Goal: Communication & Community: Participate in discussion

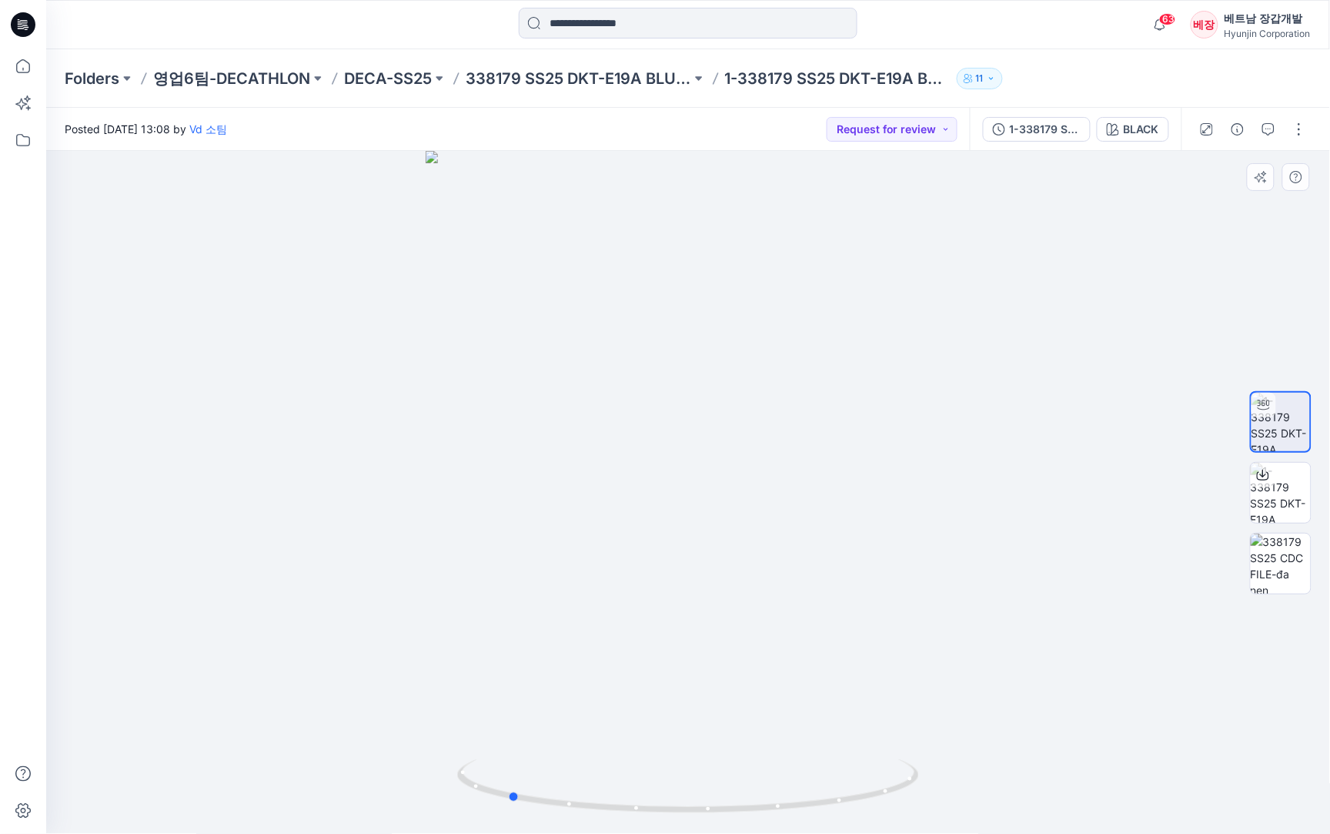
drag, startPoint x: 787, startPoint y: 578, endPoint x: 607, endPoint y: 587, distance: 180.4
click at [607, 587] on div at bounding box center [688, 492] width 1284 height 683
click at [1267, 129] on icon "button" at bounding box center [1269, 129] width 12 height 12
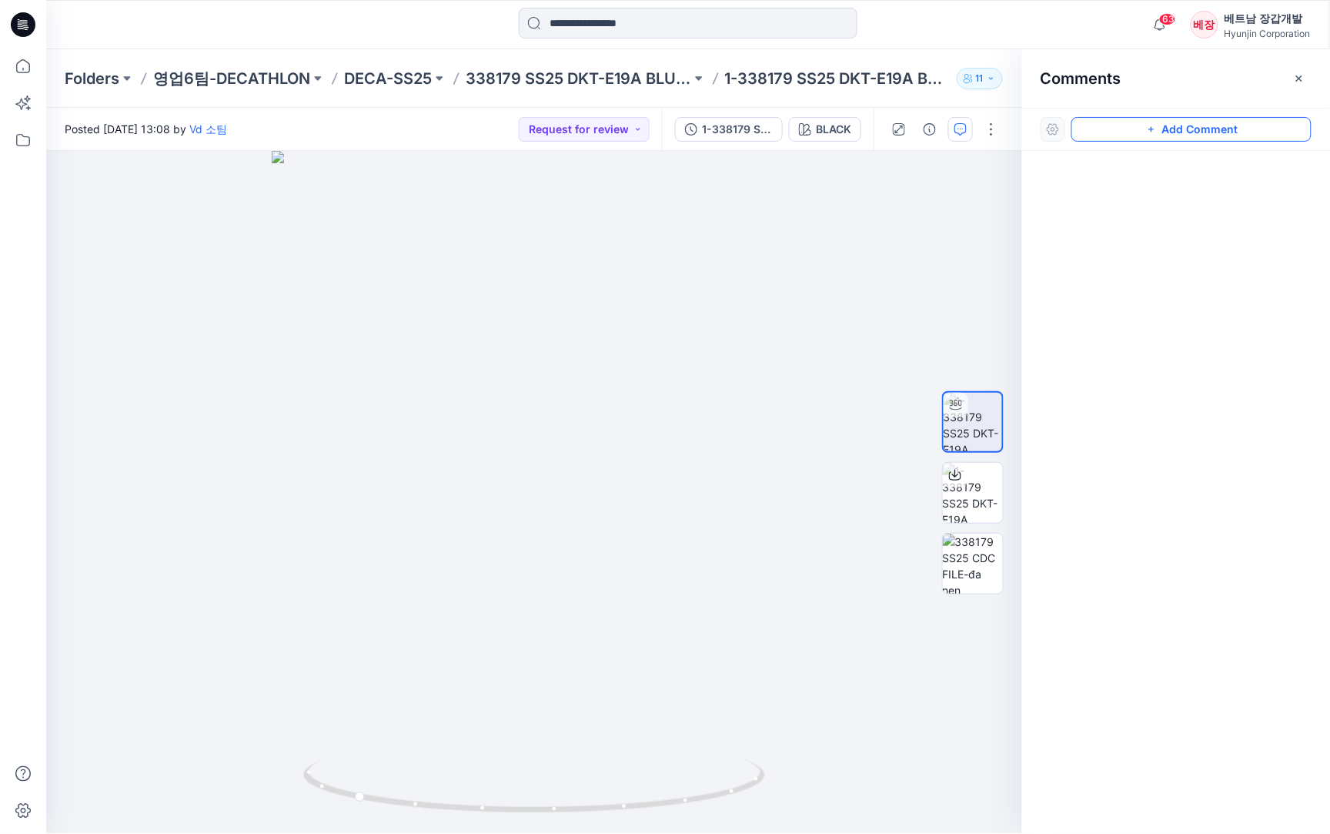
click at [1186, 133] on button "Add Comment" at bounding box center [1192, 129] width 240 height 25
click at [497, 455] on div "1" at bounding box center [534, 492] width 976 height 683
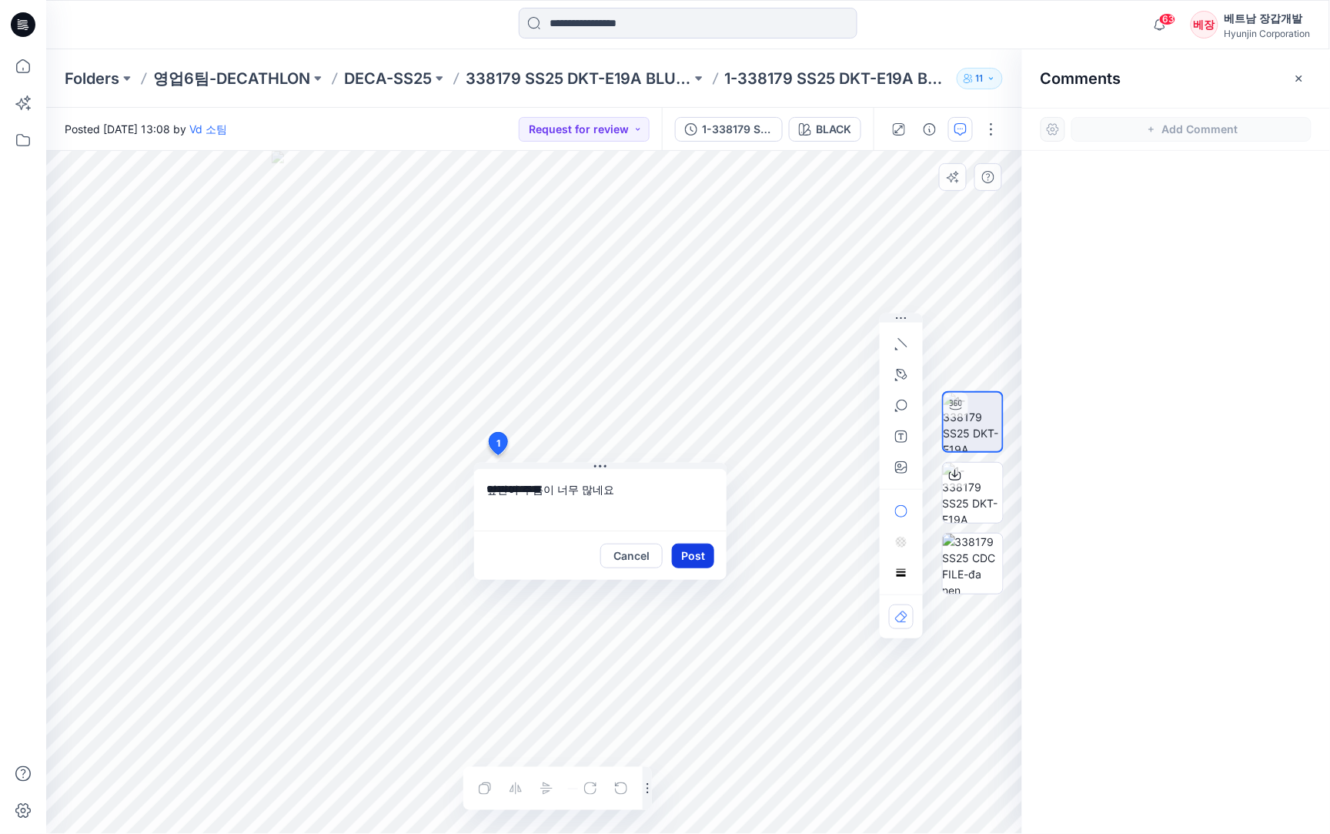
type textarea "**********"
click at [699, 556] on button "Post" at bounding box center [693, 556] width 42 height 25
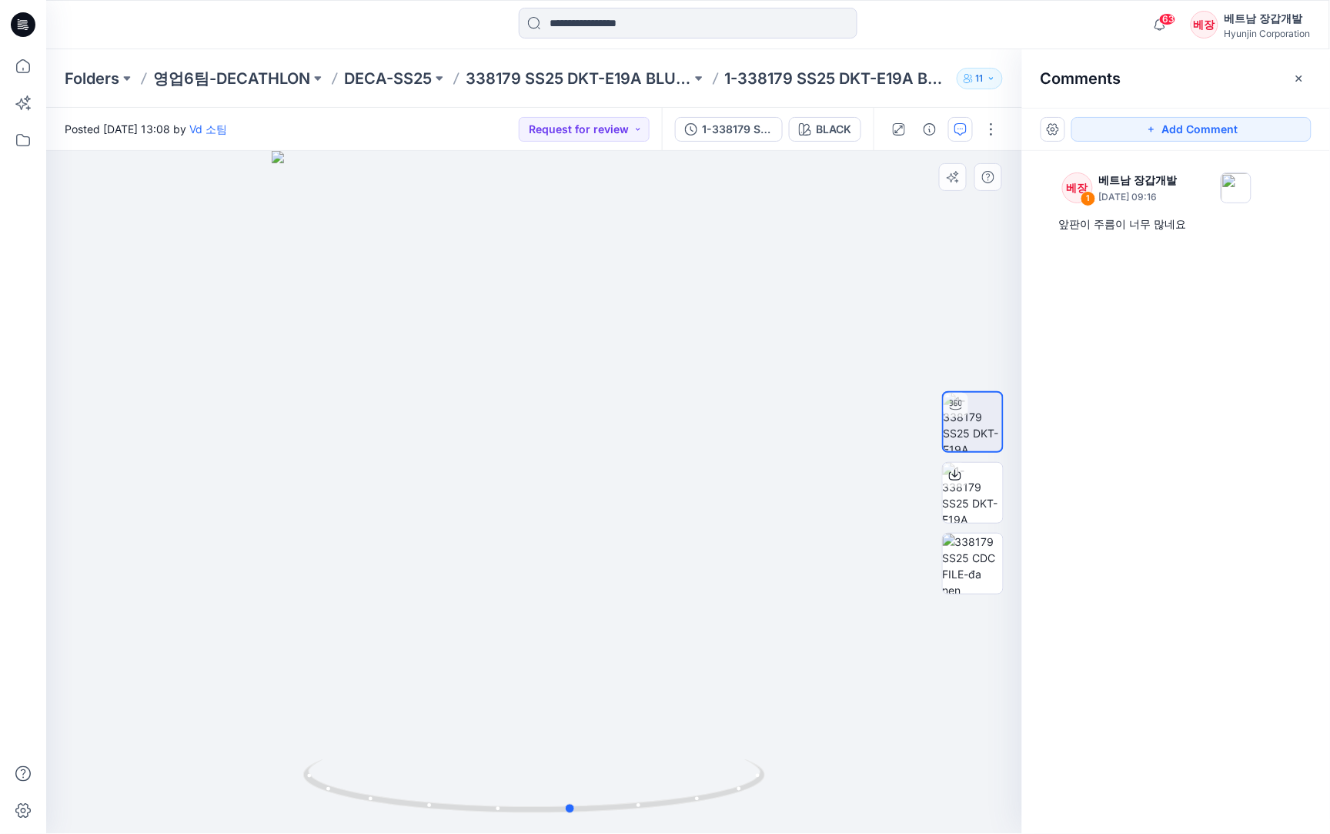
drag, startPoint x: 607, startPoint y: 563, endPoint x: 647, endPoint y: 567, distance: 40.2
click at [647, 567] on div at bounding box center [534, 492] width 976 height 683
click at [1188, 125] on button "Add Comment" at bounding box center [1192, 129] width 240 height 25
click at [647, 394] on div "2" at bounding box center [534, 492] width 976 height 683
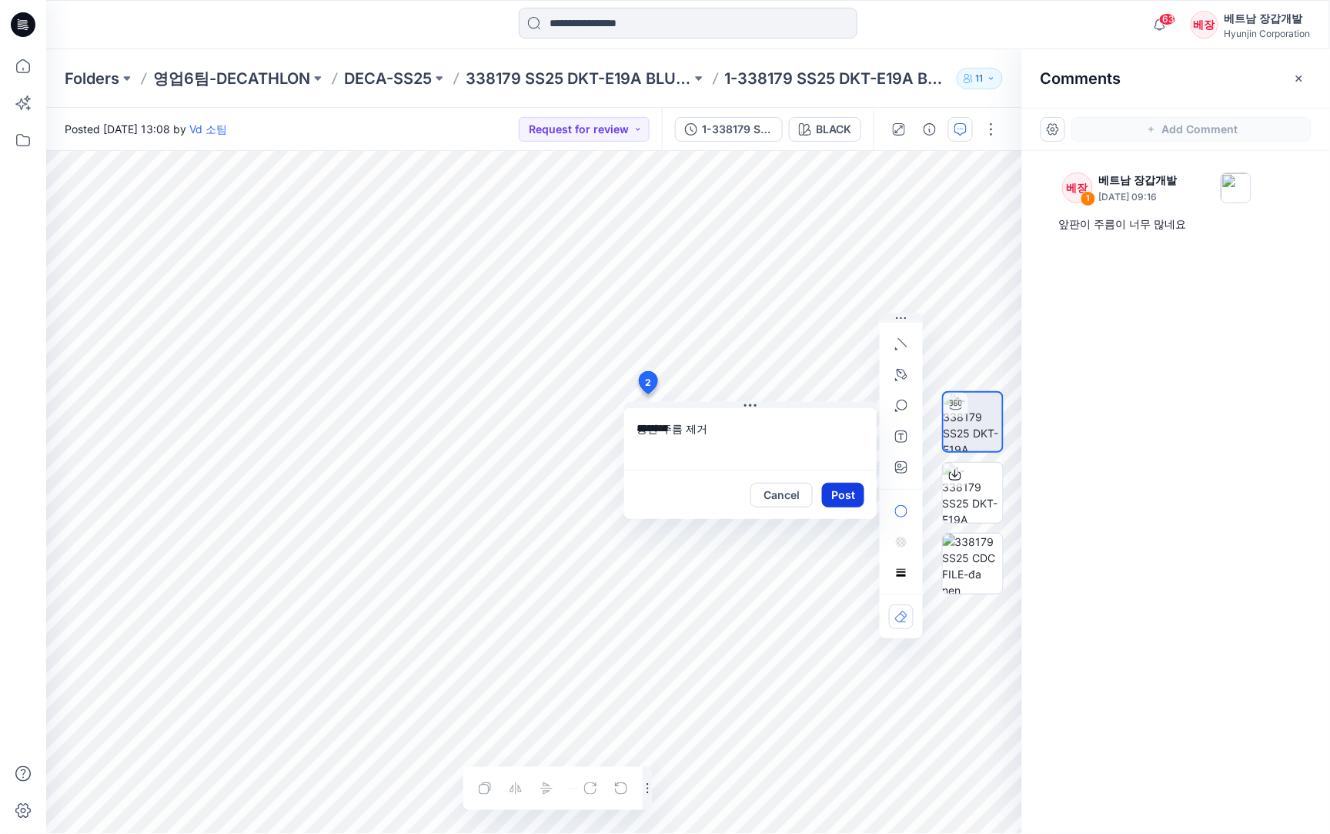
type textarea "********"
click at [836, 500] on button "Post" at bounding box center [843, 495] width 42 height 25
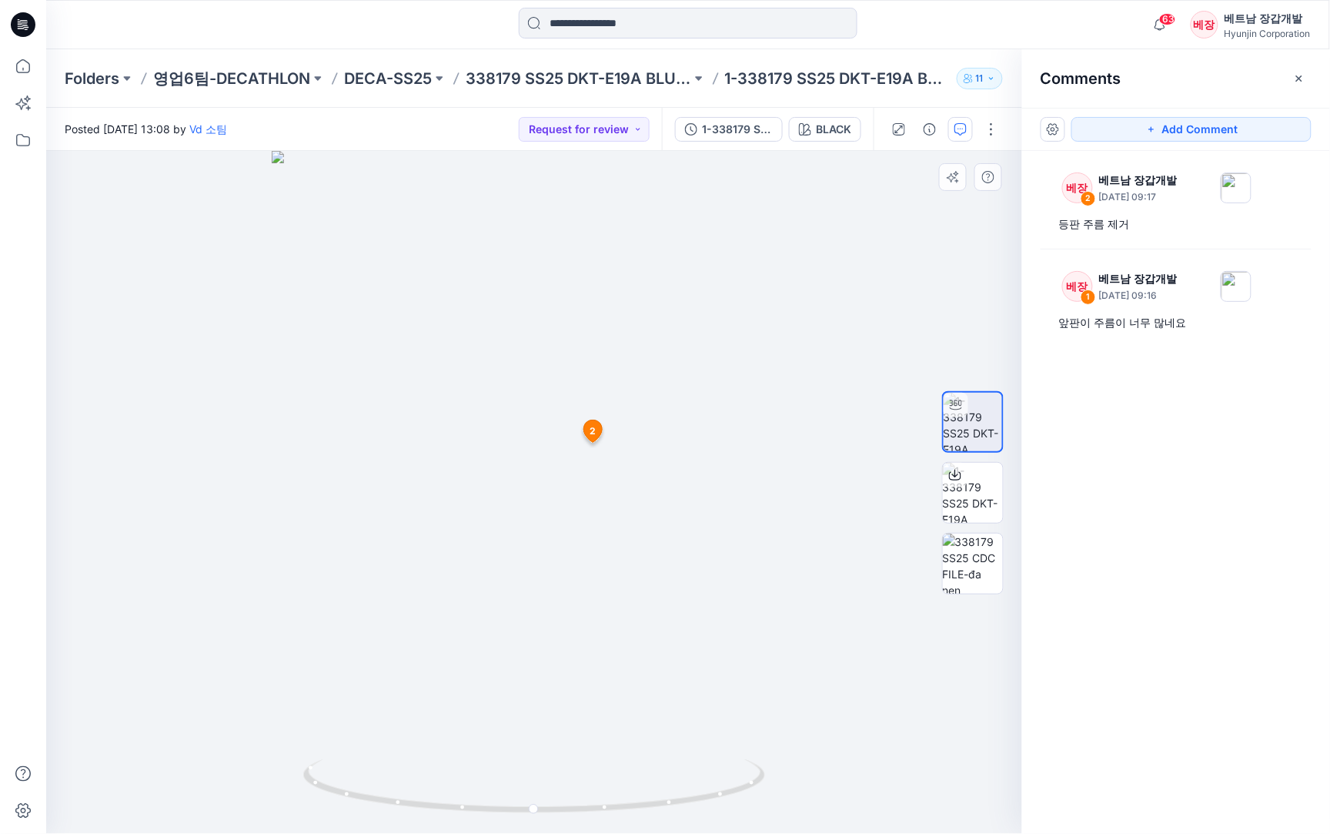
drag, startPoint x: 815, startPoint y: 579, endPoint x: 693, endPoint y: 570, distance: 121.9
click at [693, 570] on div at bounding box center [534, 493] width 977 height 684
drag, startPoint x: 664, startPoint y: 567, endPoint x: 518, endPoint y: 564, distance: 145.5
click at [555, 562] on img at bounding box center [535, 493] width 526 height 684
drag, startPoint x: 397, startPoint y: 562, endPoint x: 878, endPoint y: 582, distance: 480.8
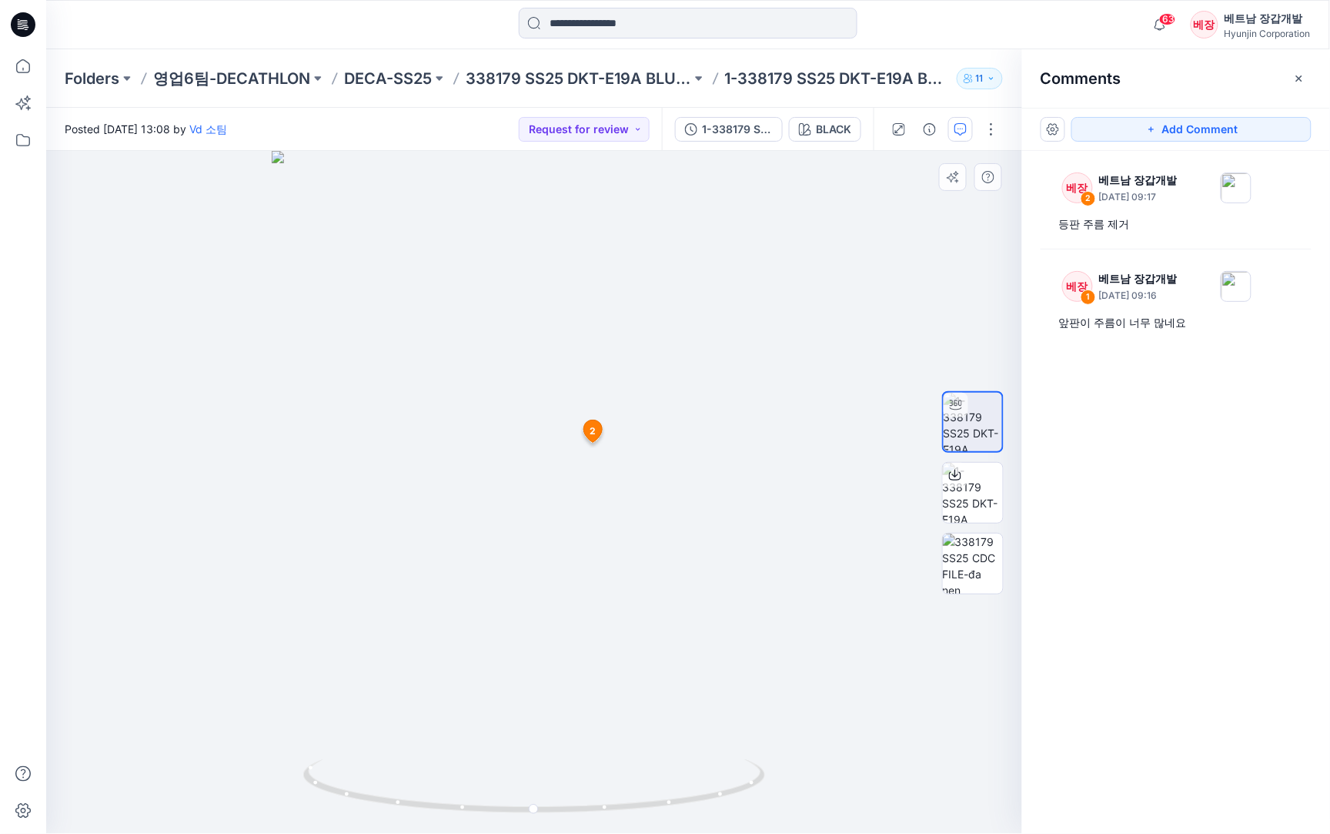
click at [878, 582] on div at bounding box center [534, 493] width 977 height 684
drag, startPoint x: 870, startPoint y: 534, endPoint x: 713, endPoint y: 795, distance: 305.3
click at [713, 795] on div at bounding box center [534, 492] width 976 height 683
drag, startPoint x: 824, startPoint y: 507, endPoint x: 490, endPoint y: 503, distance: 334.1
click at [490, 503] on img at bounding box center [534, 454] width 782 height 759
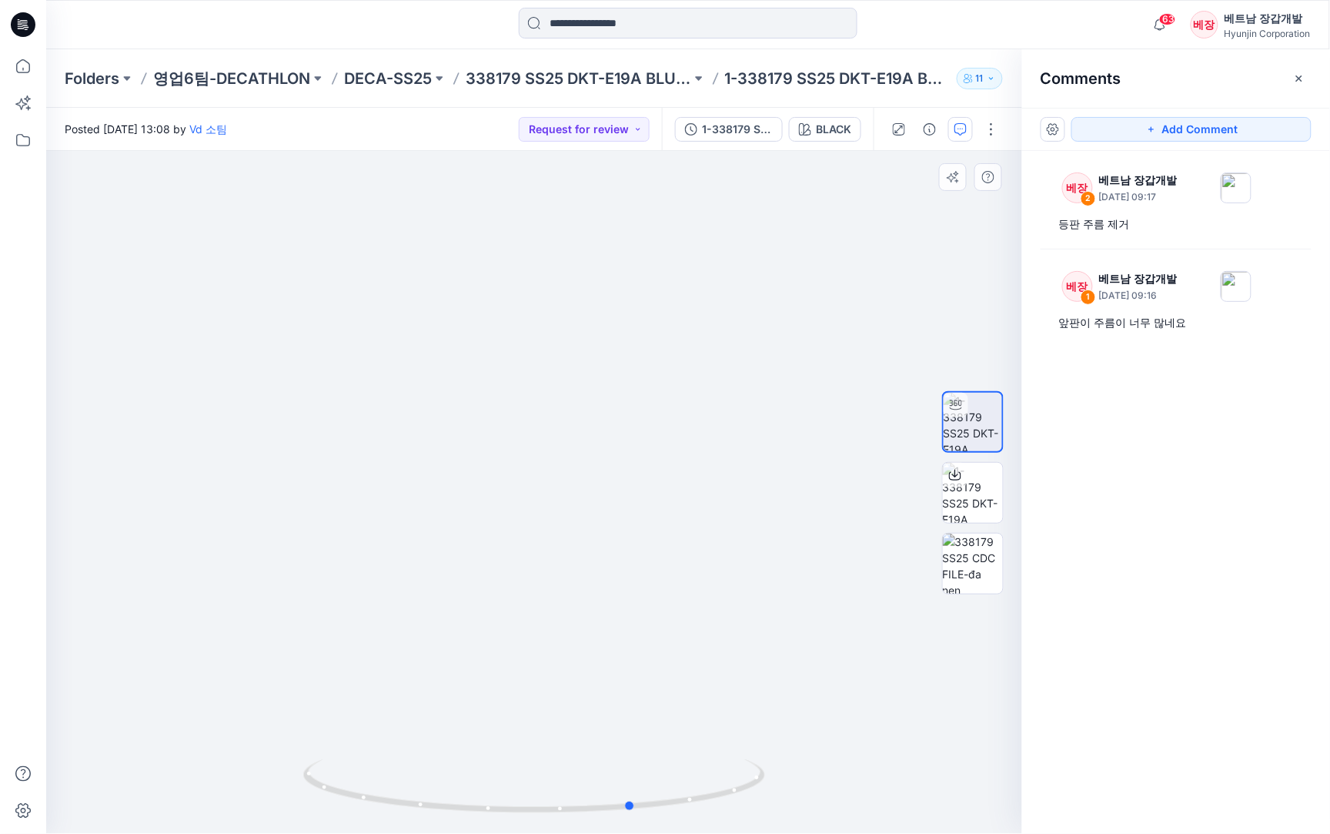
drag, startPoint x: 657, startPoint y: 805, endPoint x: 269, endPoint y: 759, distance: 390.0
click at [269, 759] on div at bounding box center [534, 492] width 976 height 683
drag, startPoint x: 585, startPoint y: 808, endPoint x: 323, endPoint y: 739, distance: 270.8
click at [329, 740] on div at bounding box center [534, 492] width 976 height 683
drag, startPoint x: 562, startPoint y: 647, endPoint x: 493, endPoint y: 621, distance: 74.1
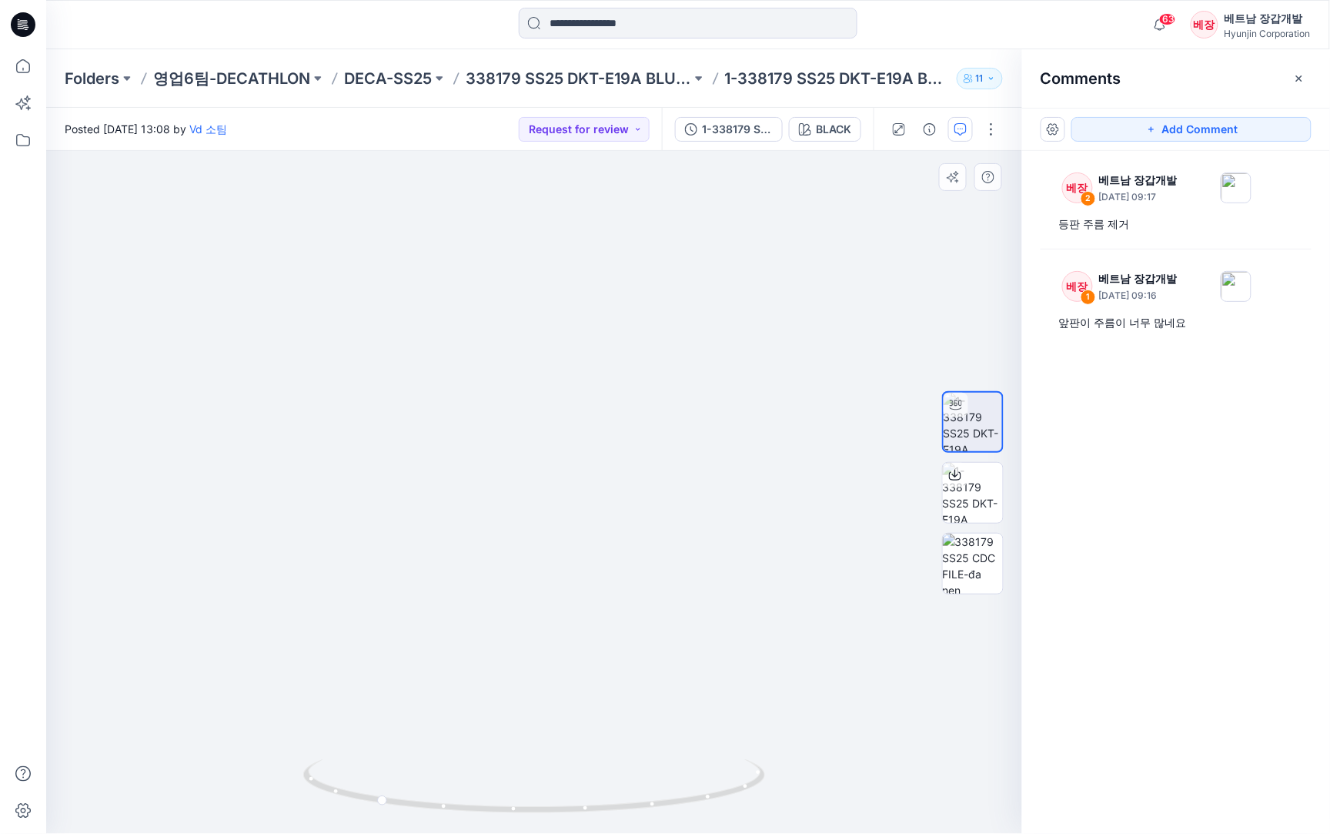
click at [493, 621] on img at bounding box center [534, 472] width 577 height 724
drag, startPoint x: 624, startPoint y: 483, endPoint x: 537, endPoint y: 471, distance: 87.8
click at [537, 471] on img at bounding box center [534, 465] width 577 height 737
drag, startPoint x: 684, startPoint y: 778, endPoint x: 635, endPoint y: 787, distance: 49.2
click at [635, 787] on icon at bounding box center [536, 788] width 466 height 58
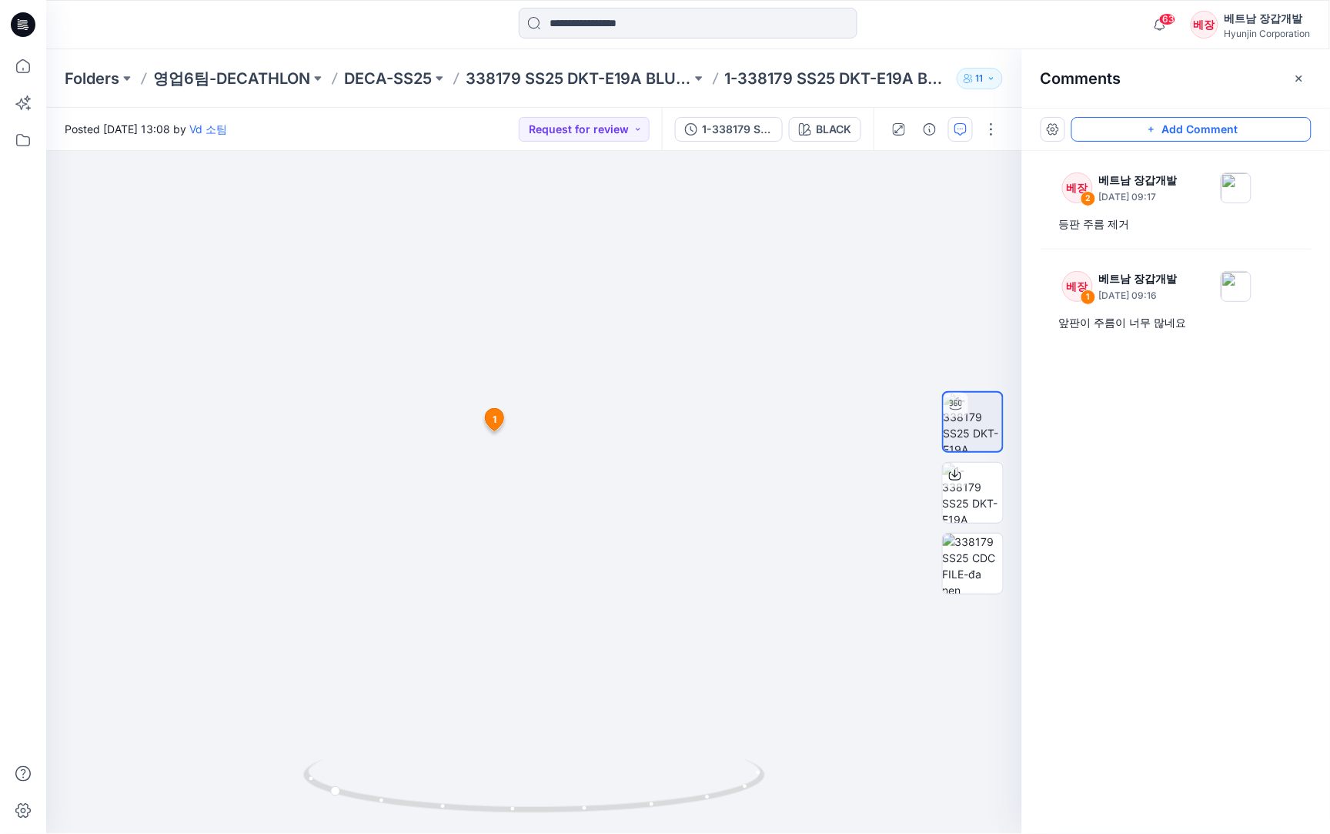
click at [1149, 125] on icon "button" at bounding box center [1152, 129] width 12 height 12
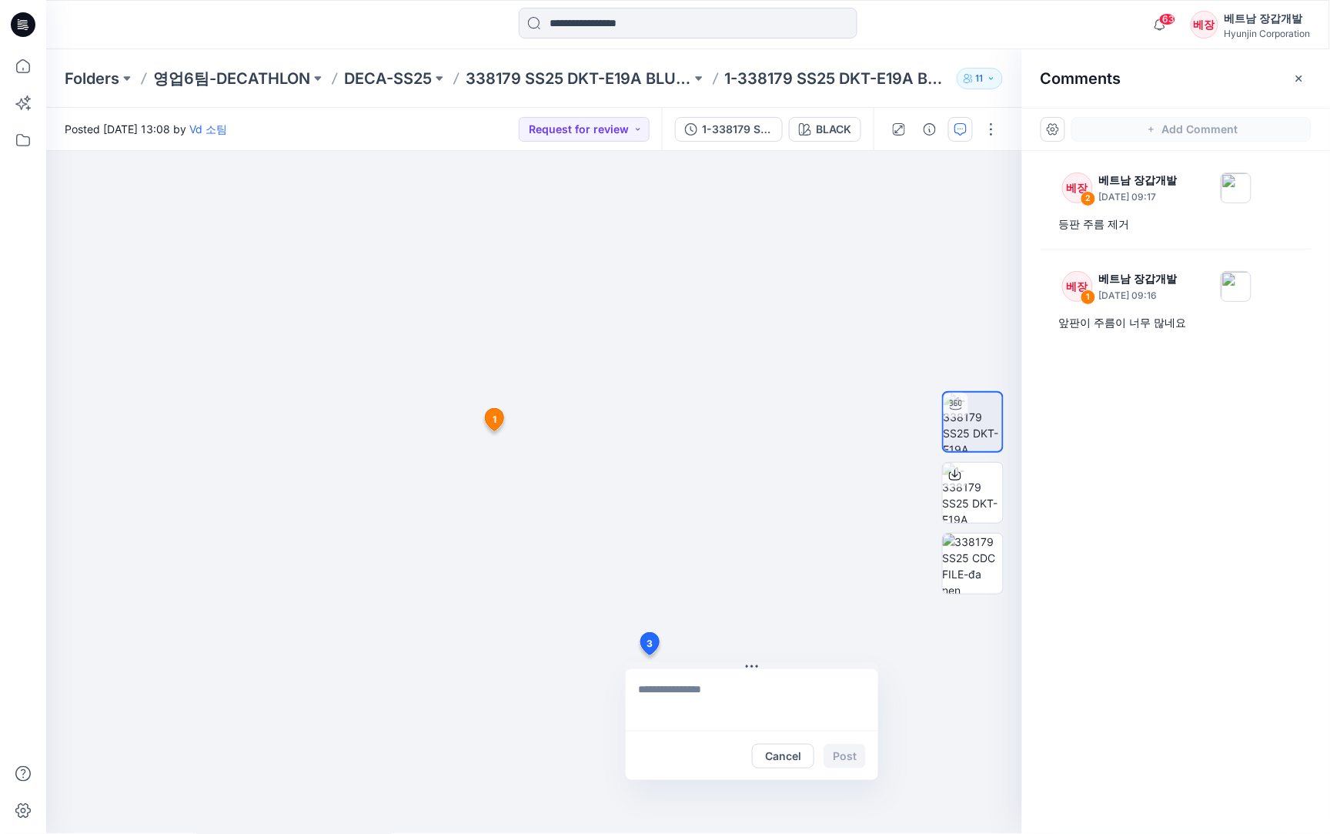
drag, startPoint x: 649, startPoint y: 655, endPoint x: 657, endPoint y: 651, distance: 8.6
click at [651, 653] on div "3 Cancel Post 1 베장 베트남 장갑개발 [DATE] 09:16 앞판이 주름이 너무 많네요 Reply" at bounding box center [534, 492] width 976 height 683
type textarea "*********"
click at [840, 759] on button "Post" at bounding box center [845, 756] width 42 height 25
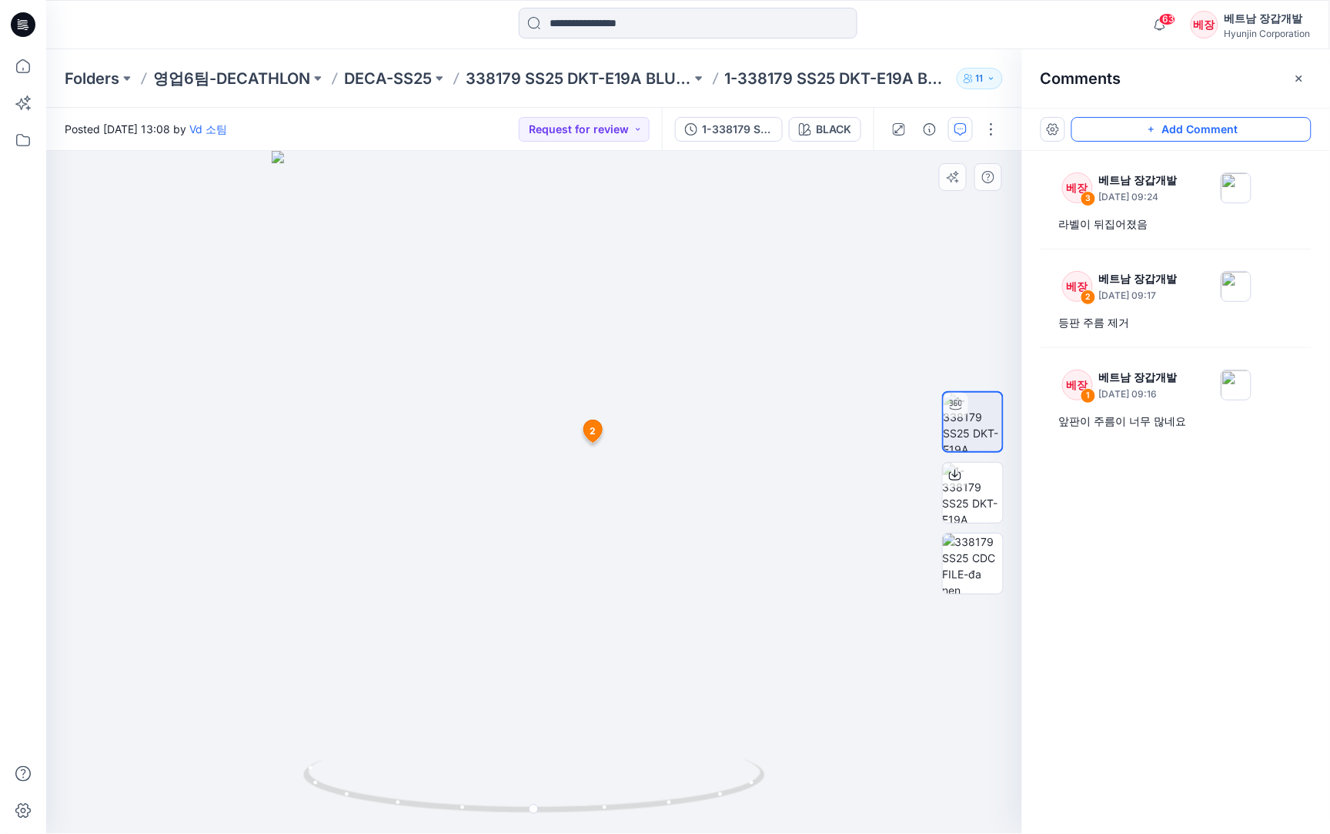
drag, startPoint x: 810, startPoint y: 537, endPoint x: 597, endPoint y: 495, distance: 216.5
click at [597, 495] on div at bounding box center [534, 493] width 977 height 684
drag, startPoint x: 487, startPoint y: 531, endPoint x: 829, endPoint y: 506, distance: 342.8
click at [829, 506] on div at bounding box center [534, 493] width 977 height 684
drag, startPoint x: 622, startPoint y: 543, endPoint x: 397, endPoint y: 544, distance: 224.8
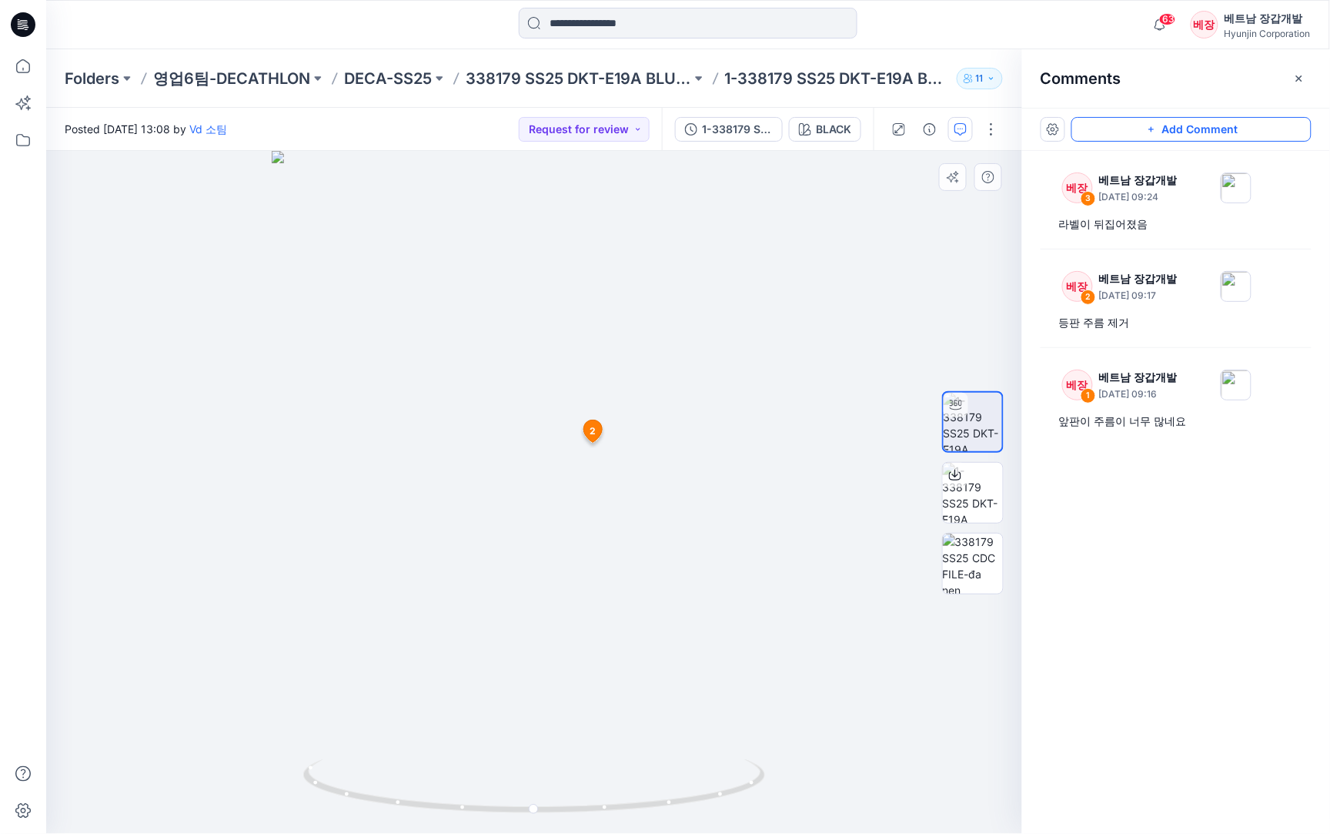
click at [397, 544] on img at bounding box center [535, 493] width 526 height 684
drag, startPoint x: 505, startPoint y: 228, endPoint x: 687, endPoint y: 300, distance: 196.3
click at [687, 300] on img at bounding box center [535, 493] width 526 height 684
drag, startPoint x: 608, startPoint y: 475, endPoint x: 433, endPoint y: 479, distance: 175.6
click at [433, 479] on img at bounding box center [535, 493] width 526 height 684
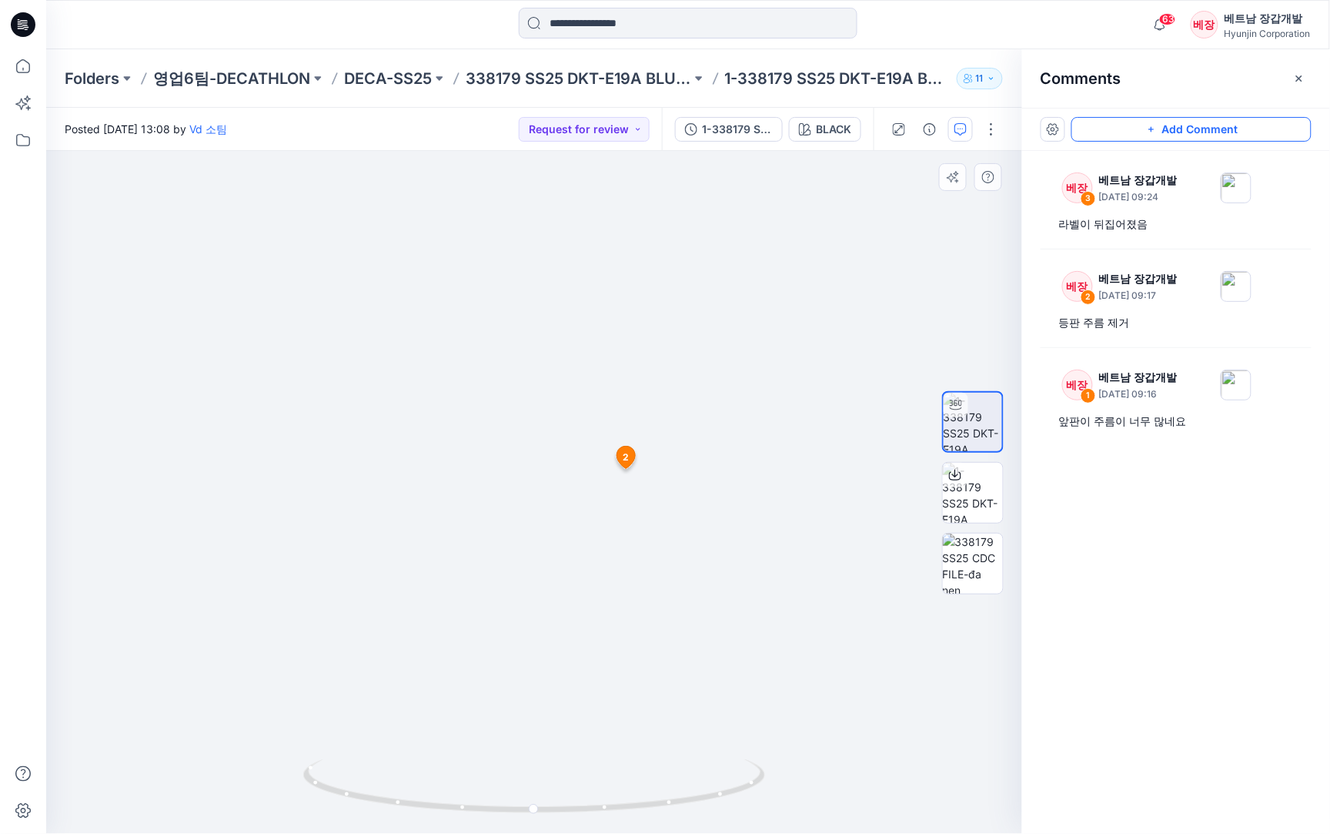
drag, startPoint x: 609, startPoint y: 387, endPoint x: 229, endPoint y: 643, distance: 458.2
click at [229, 643] on img at bounding box center [535, 420] width 834 height 828
drag, startPoint x: 658, startPoint y: 764, endPoint x: 582, endPoint y: 809, distance: 88.3
click at [582, 809] on icon at bounding box center [536, 788] width 466 height 58
drag, startPoint x: 605, startPoint y: 483, endPoint x: 594, endPoint y: 751, distance: 267.4
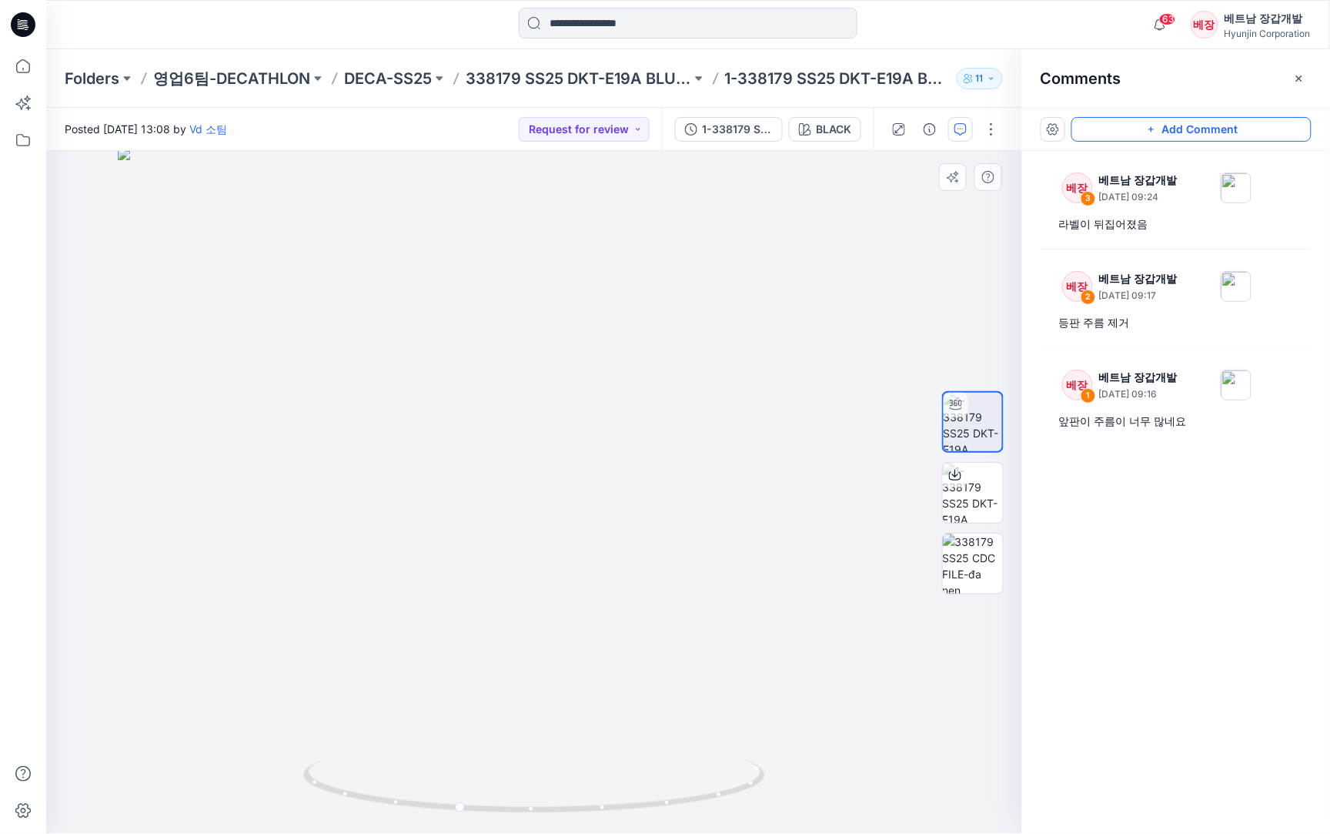
click at [590, 691] on img at bounding box center [535, 491] width 834 height 687
drag, startPoint x: 671, startPoint y: 788, endPoint x: 35, endPoint y: 701, distance: 641.0
click at [35, 701] on div "63 Notifications Vd 소팀 has updated 3-27 LITE DARK GLOVE with 3-27 LITE DARK GLO…" at bounding box center [665, 417] width 1330 height 834
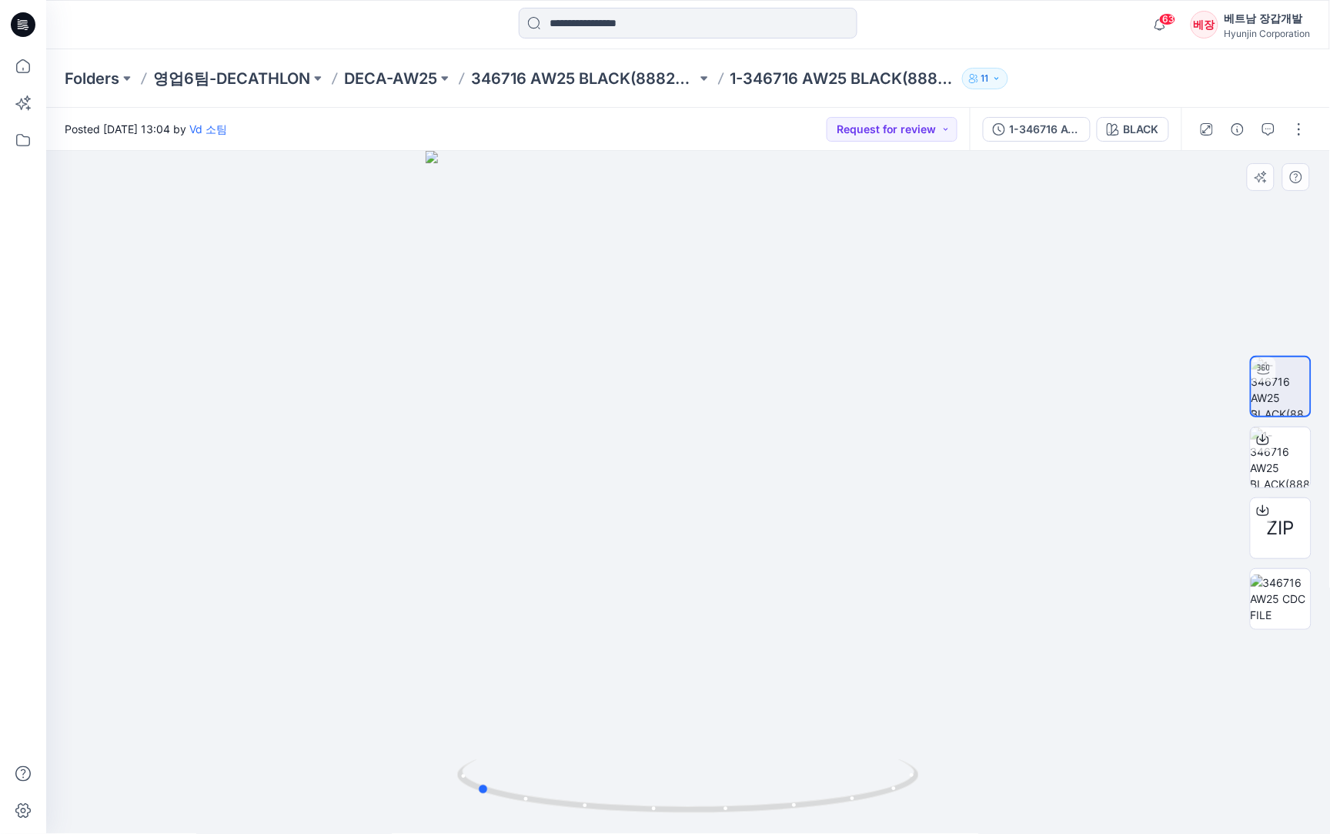
drag, startPoint x: 817, startPoint y: 799, endPoint x: 605, endPoint y: 753, distance: 216.7
click at [605, 753] on div at bounding box center [688, 492] width 1284 height 683
click at [1274, 127] on icon "button" at bounding box center [1269, 129] width 12 height 12
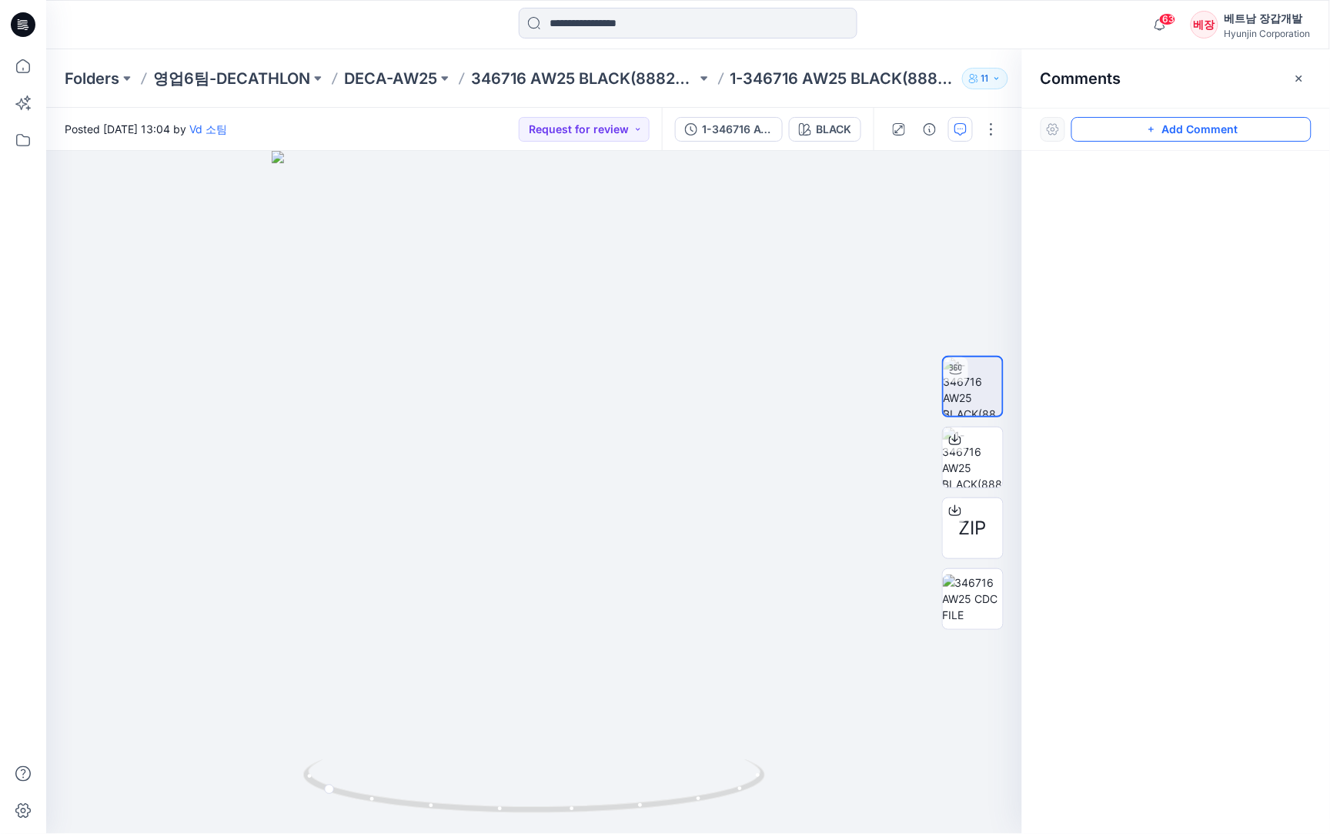
click at [1188, 129] on button "Add Comment" at bounding box center [1192, 129] width 240 height 25
click at [1206, 122] on button "Click on the style to leave a comment" at bounding box center [1192, 129] width 240 height 25
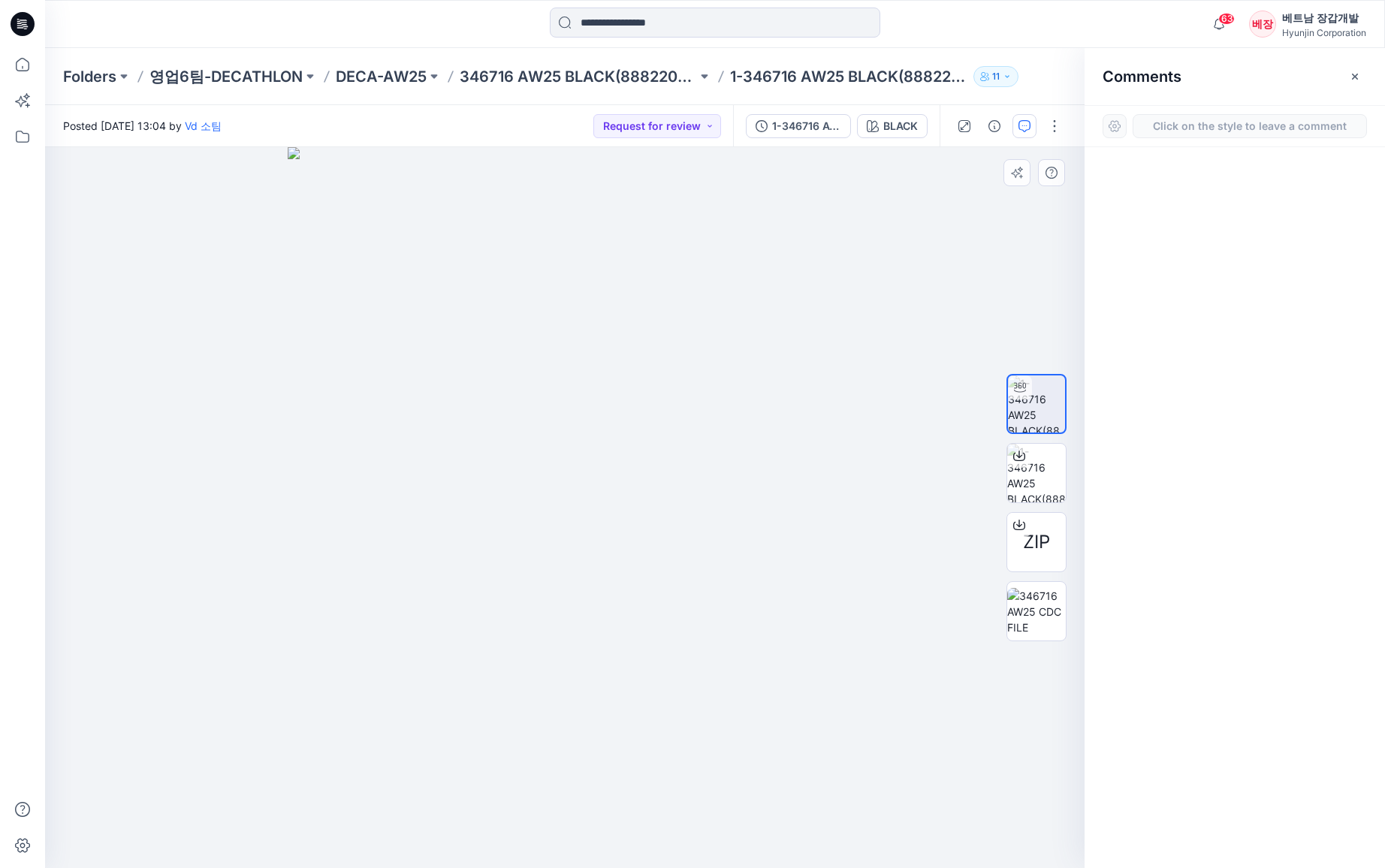
drag, startPoint x: 880, startPoint y: 378, endPoint x: 873, endPoint y: 367, distance: 13.0
click at [880, 376] on div "1" at bounding box center [564, 507] width 1039 height 721
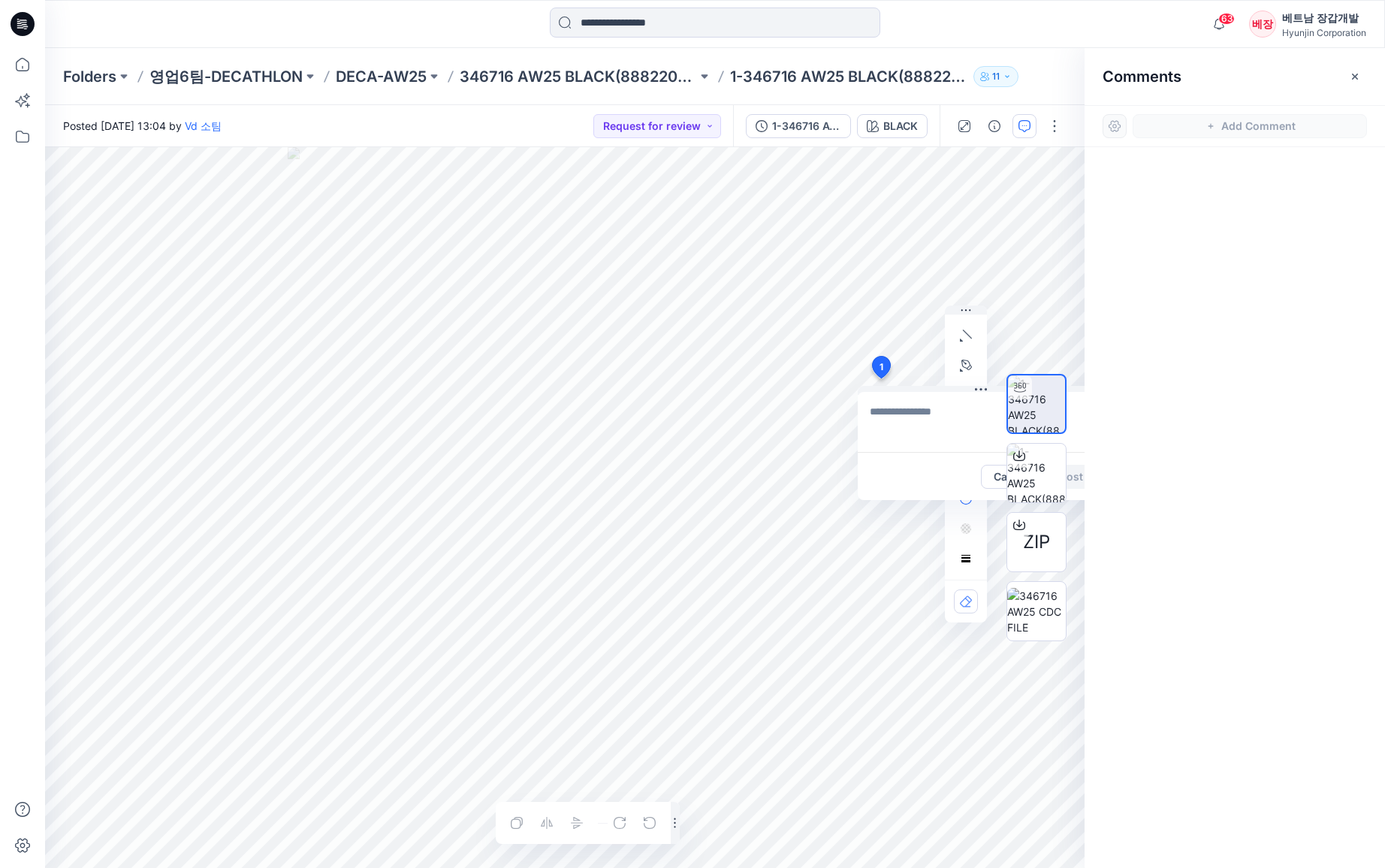
click at [1258, 160] on div at bounding box center [1235, 480] width 300 height 665
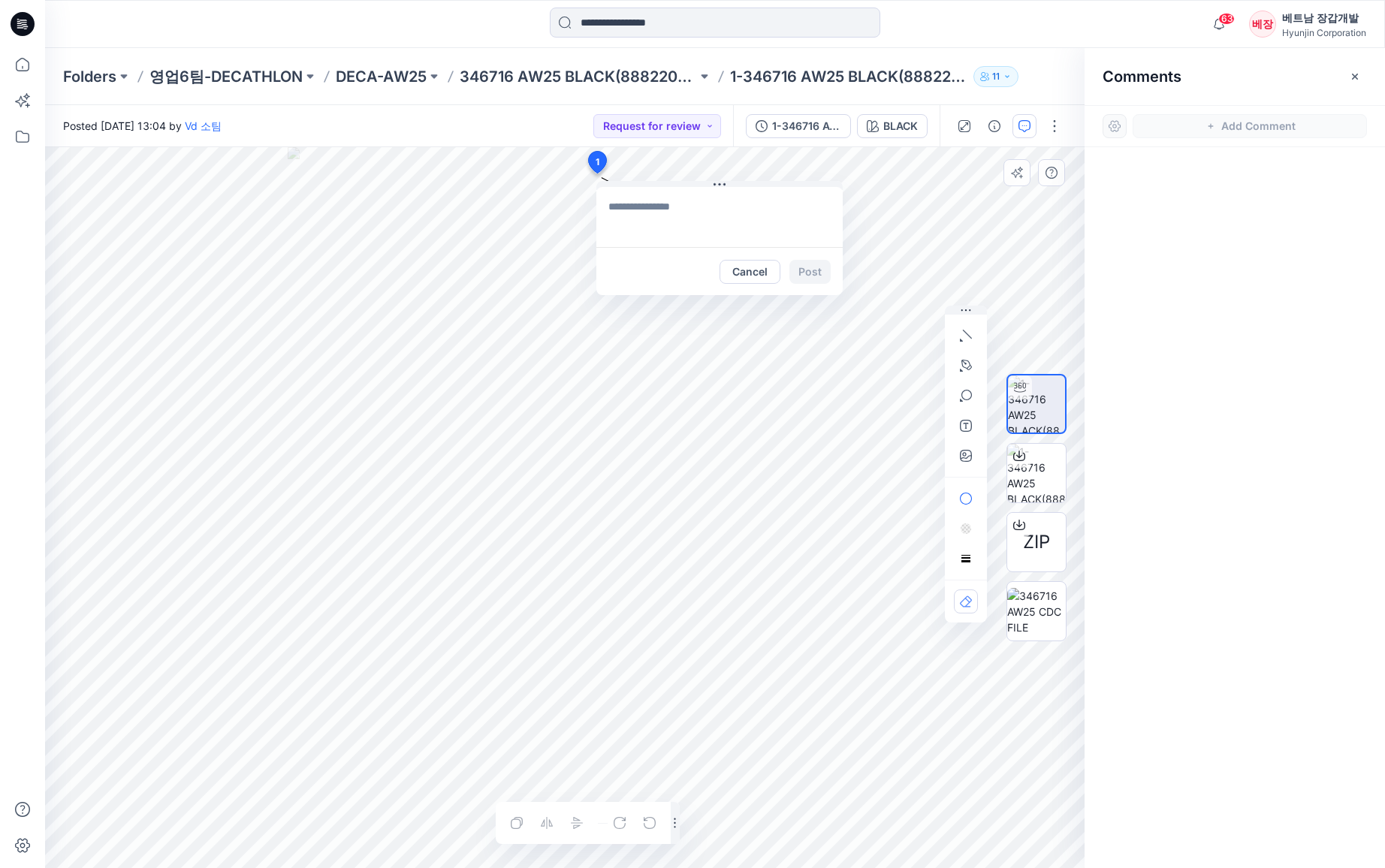
drag, startPoint x: 884, startPoint y: 367, endPoint x: 601, endPoint y: 162, distance: 349.4
click at [644, 207] on textarea "**********" at bounding box center [701, 217] width 247 height 60
click at [713, 208] on textarea "**********" at bounding box center [701, 217] width 247 height 60
type textarea "**********"
click at [795, 278] on button "Post" at bounding box center [792, 271] width 41 height 24
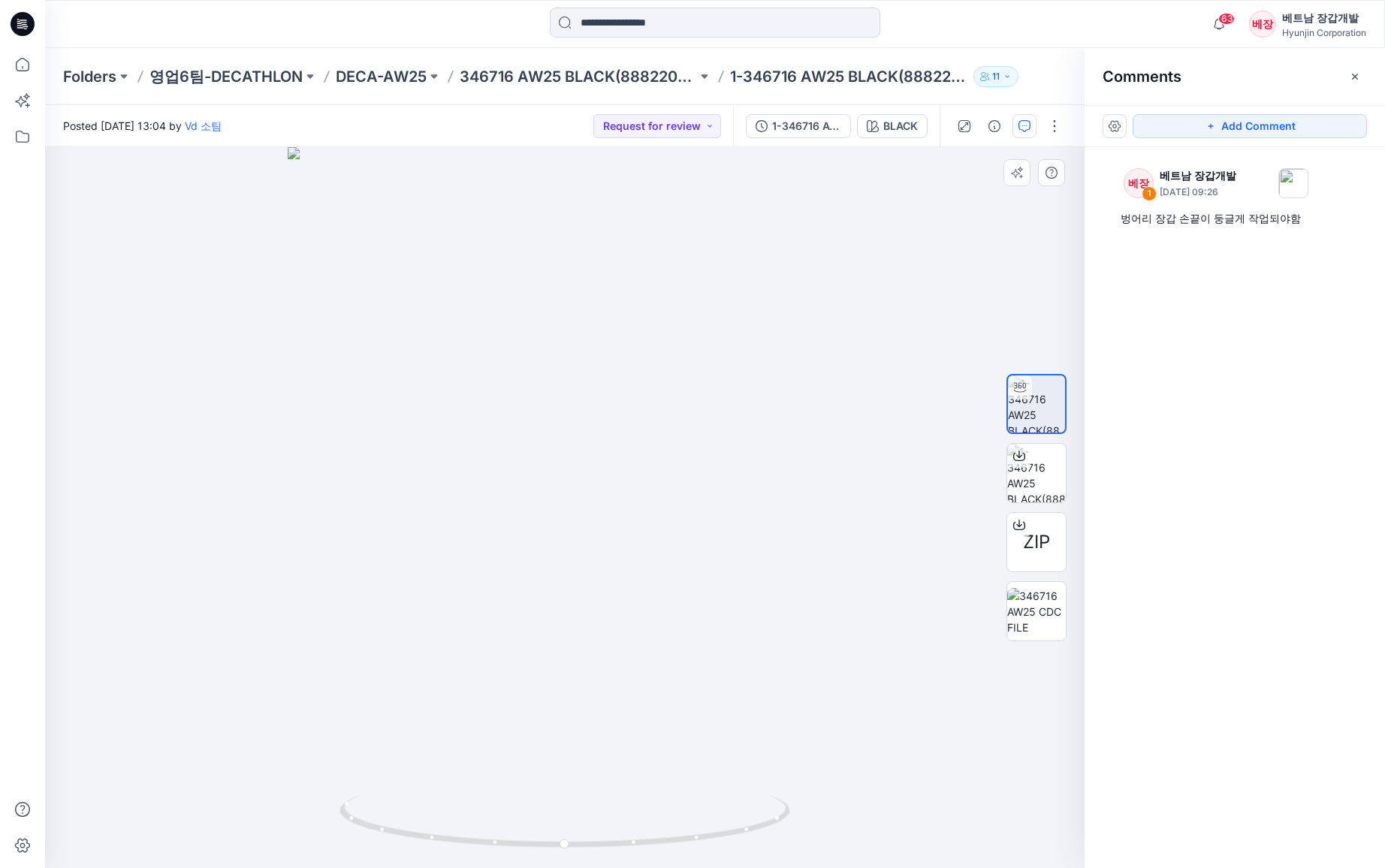
click at [608, 187] on div at bounding box center [564, 507] width 1039 height 721
drag, startPoint x: 602, startPoint y: 298, endPoint x: 601, endPoint y: 598, distance: 300.0
click at [596, 604] on img at bounding box center [564, 504] width 834 height 728
click at [1150, 196] on div "1" at bounding box center [1148, 193] width 15 height 15
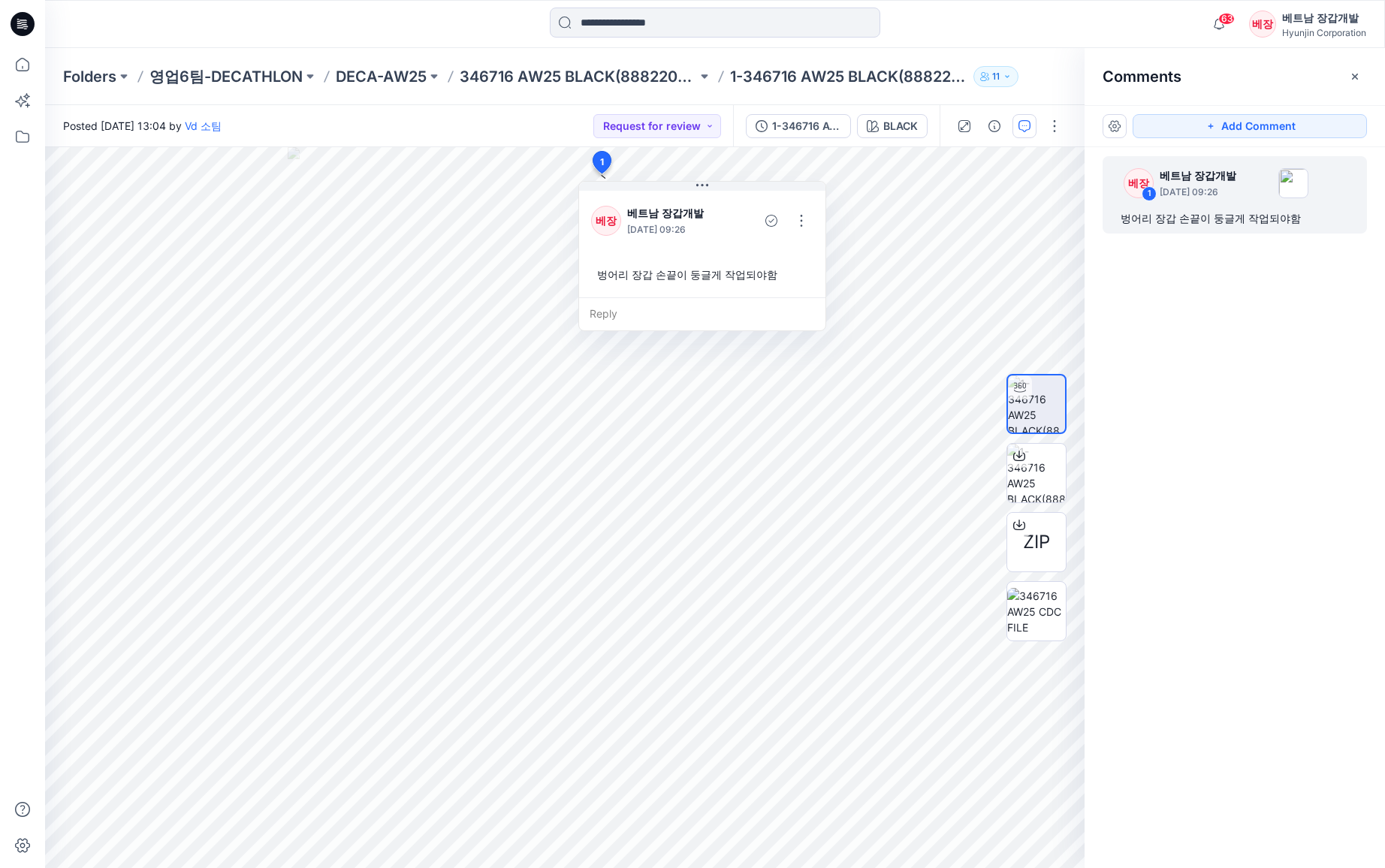
drag, startPoint x: 601, startPoint y: 158, endPoint x: 622, endPoint y: 212, distance: 57.9
click at [604, 179] on div "1 베장 베트남 장갑개발 September 08, 2025 09:26 벙어리 장갑 손끝이 둥글게 작업되야함 Reply" at bounding box center [601, 165] width 24 height 28
drag, startPoint x: 654, startPoint y: 192, endPoint x: 658, endPoint y: 181, distance: 11.7
click at [657, 187] on div "베장 베트남 장갑개발 September 08, 2025 09:26 벙어리 장갑 손끝이 둥글게 작업되야함" at bounding box center [702, 242] width 247 height 109
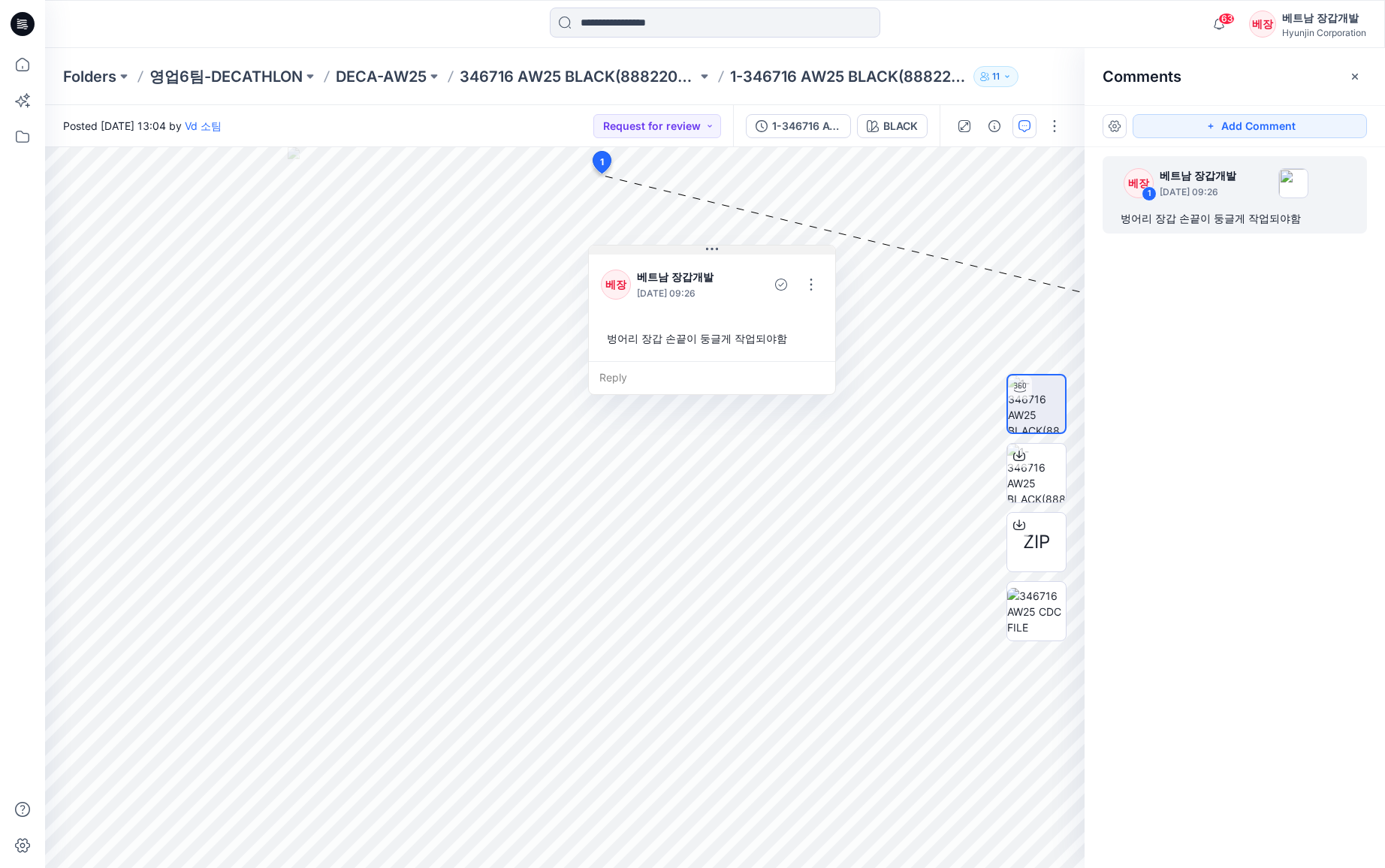
drag, startPoint x: 660, startPoint y: 181, endPoint x: 670, endPoint y: 248, distance: 67.7
click at [667, 250] on button at bounding box center [712, 250] width 247 height 9
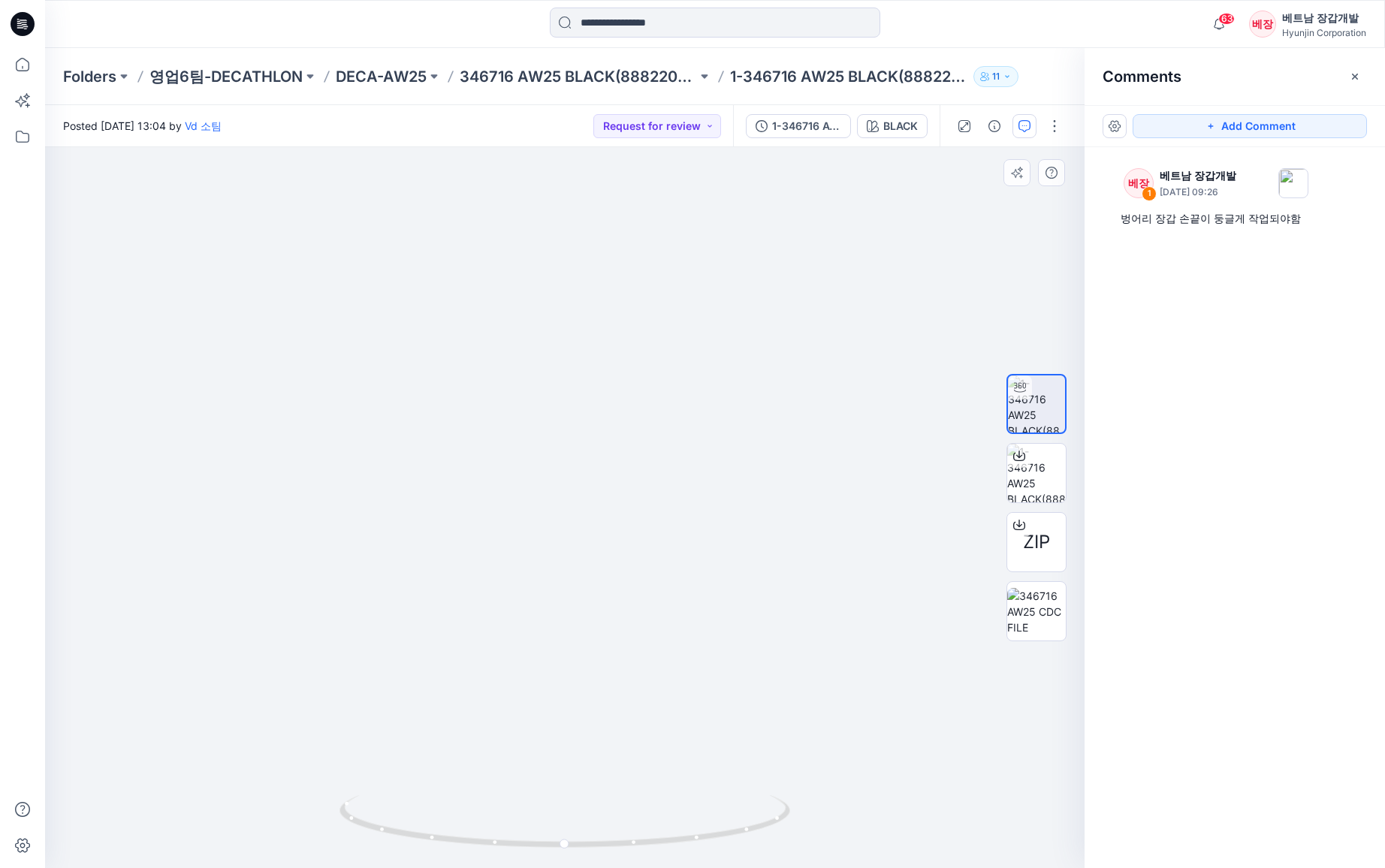
drag, startPoint x: 565, startPoint y: 606, endPoint x: 837, endPoint y: 488, distance: 296.5
click at [890, 806] on img at bounding box center [602, 421] width 1114 height 892
drag, startPoint x: 745, startPoint y: 262, endPoint x: 700, endPoint y: 544, distance: 285.6
click at [698, 524] on img at bounding box center [550, 507] width 1114 height 721
drag, startPoint x: 628, startPoint y: 842, endPoint x: 499, endPoint y: 834, distance: 129.2
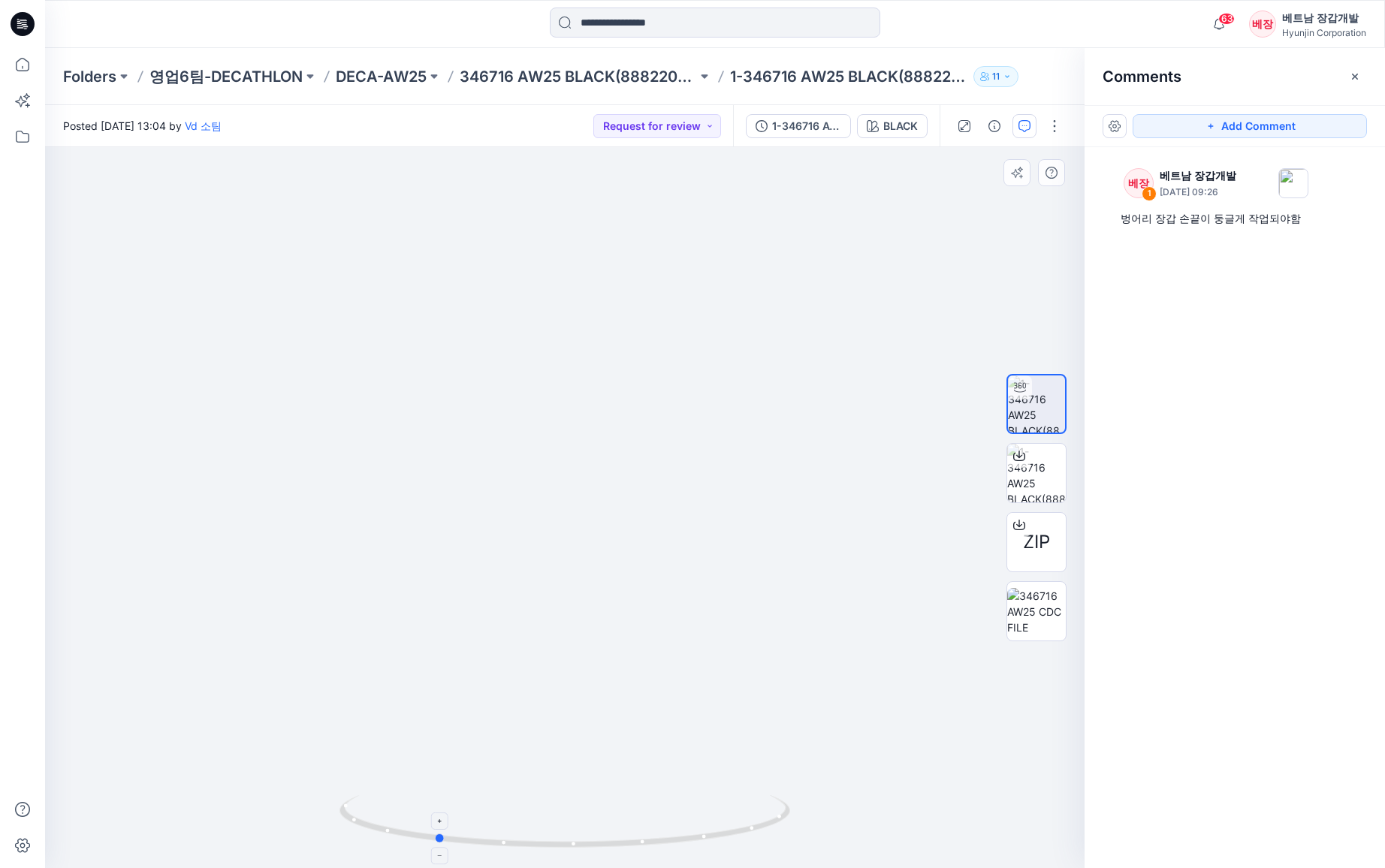
click at [499, 812] on icon at bounding box center [567, 823] width 455 height 57
click at [1235, 124] on button "Add Comment" at bounding box center [1249, 126] width 234 height 24
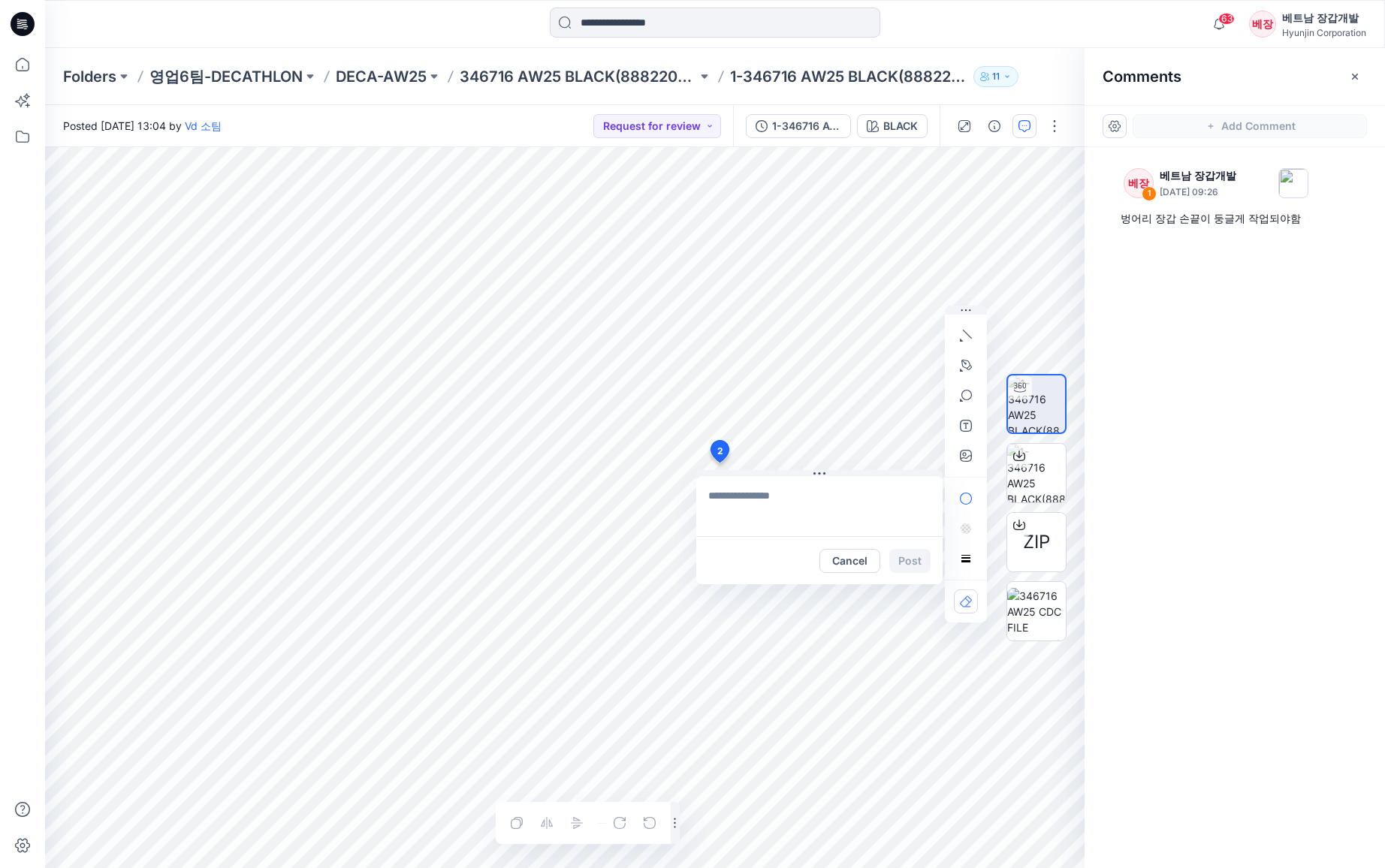
click at [719, 462] on div "2 Cancel Post Layer 1" at bounding box center [564, 507] width 1039 height 721
type textarea "**********"
click at [912, 563] on button "Post" at bounding box center [910, 561] width 41 height 24
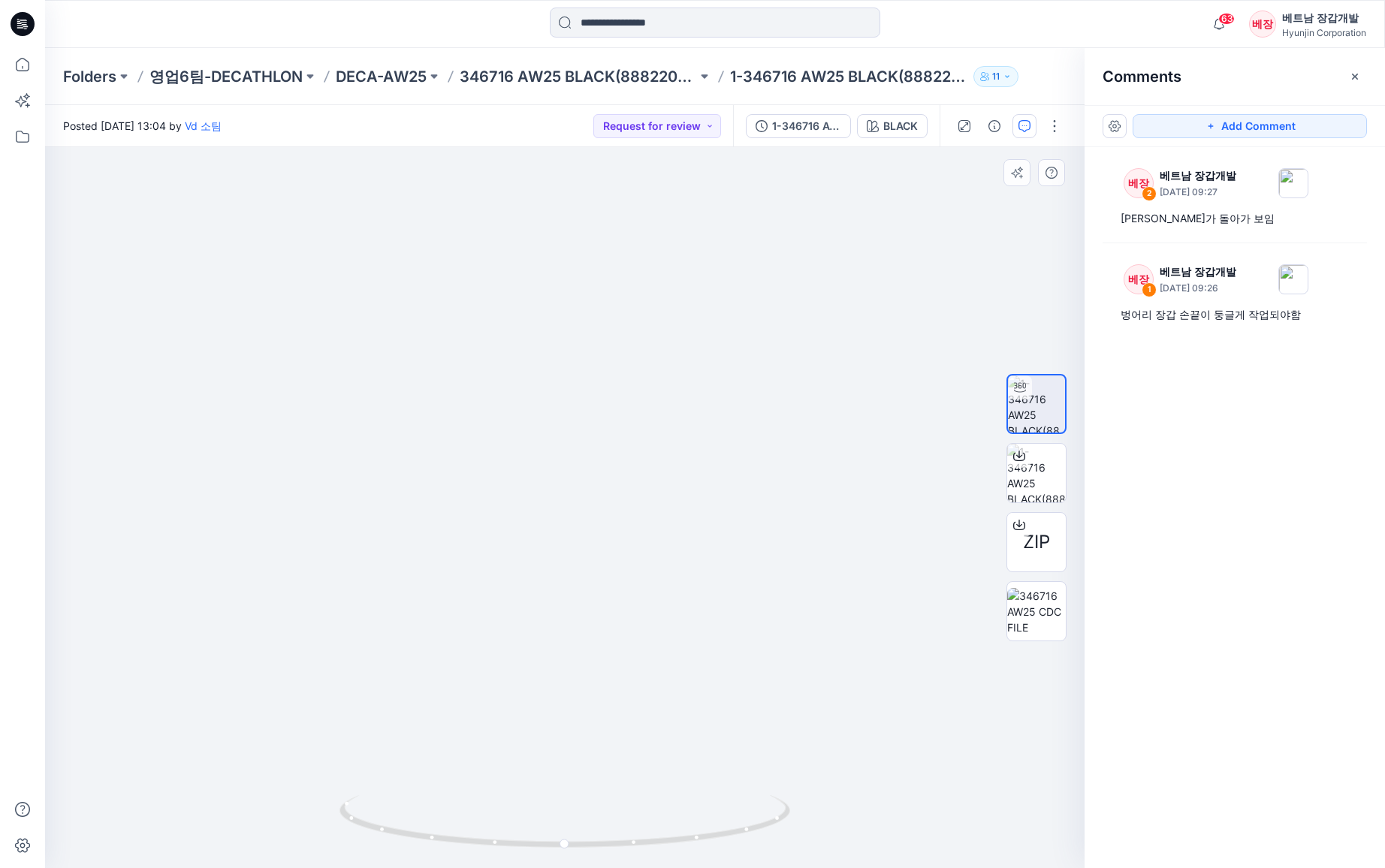
drag, startPoint x: 751, startPoint y: 671, endPoint x: 443, endPoint y: 602, distance: 315.6
click at [443, 602] on img at bounding box center [527, 291] width 1114 height 1154
drag, startPoint x: 449, startPoint y: 592, endPoint x: 732, endPoint y: 585, distance: 283.1
click at [728, 587] on img at bounding box center [602, 291] width 1114 height 1154
drag, startPoint x: 570, startPoint y: 767, endPoint x: 384, endPoint y: 782, distance: 186.6
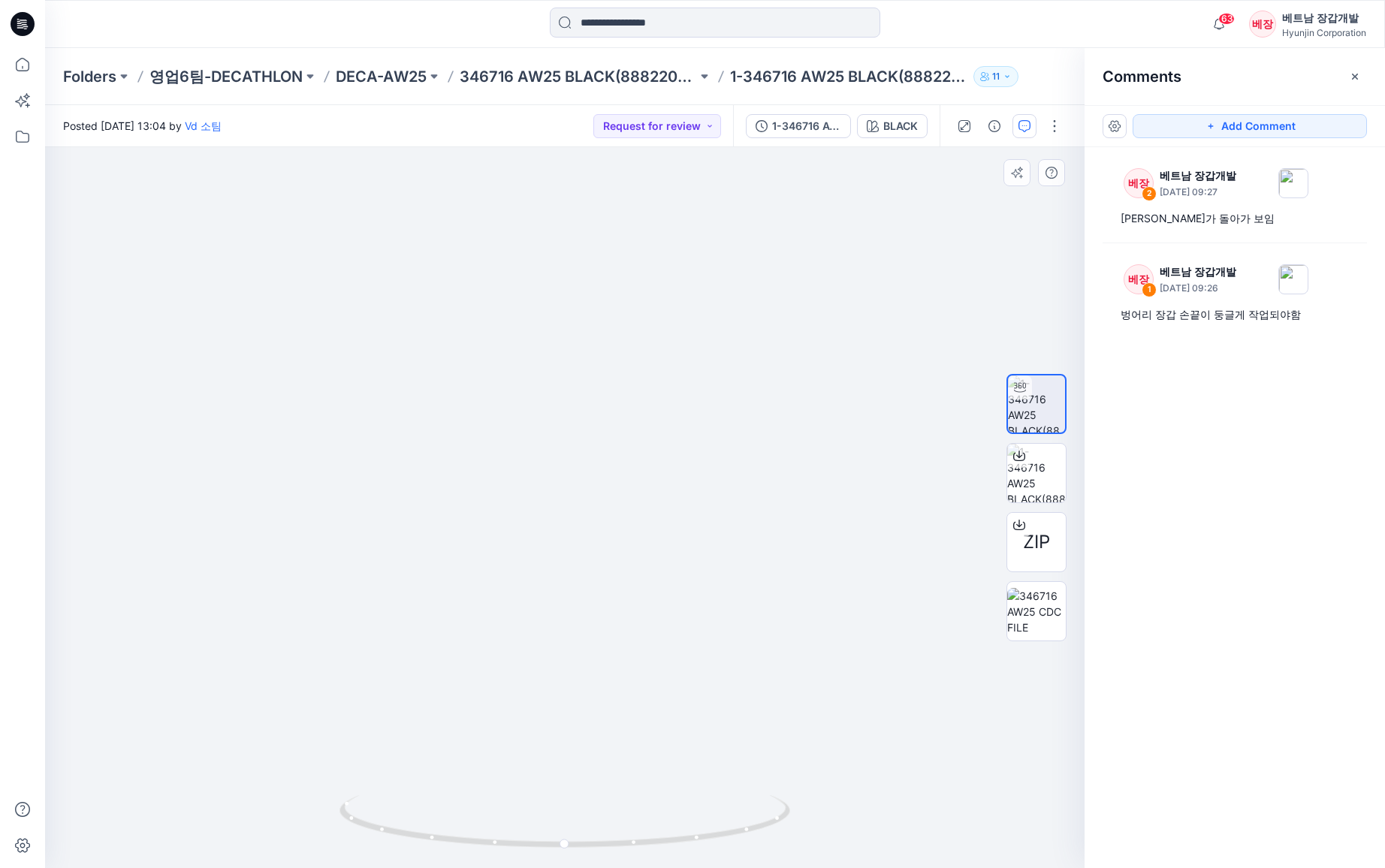
click at [382, 782] on img at bounding box center [527, 301] width 1114 height 1132
drag, startPoint x: 589, startPoint y: 810, endPoint x: 256, endPoint y: 781, distance: 334.3
click at [256, 781] on div at bounding box center [564, 507] width 1039 height 721
drag, startPoint x: 607, startPoint y: 791, endPoint x: 644, endPoint y: 778, distance: 39.2
click at [800, 762] on img at bounding box center [602, 291] width 1114 height 1154
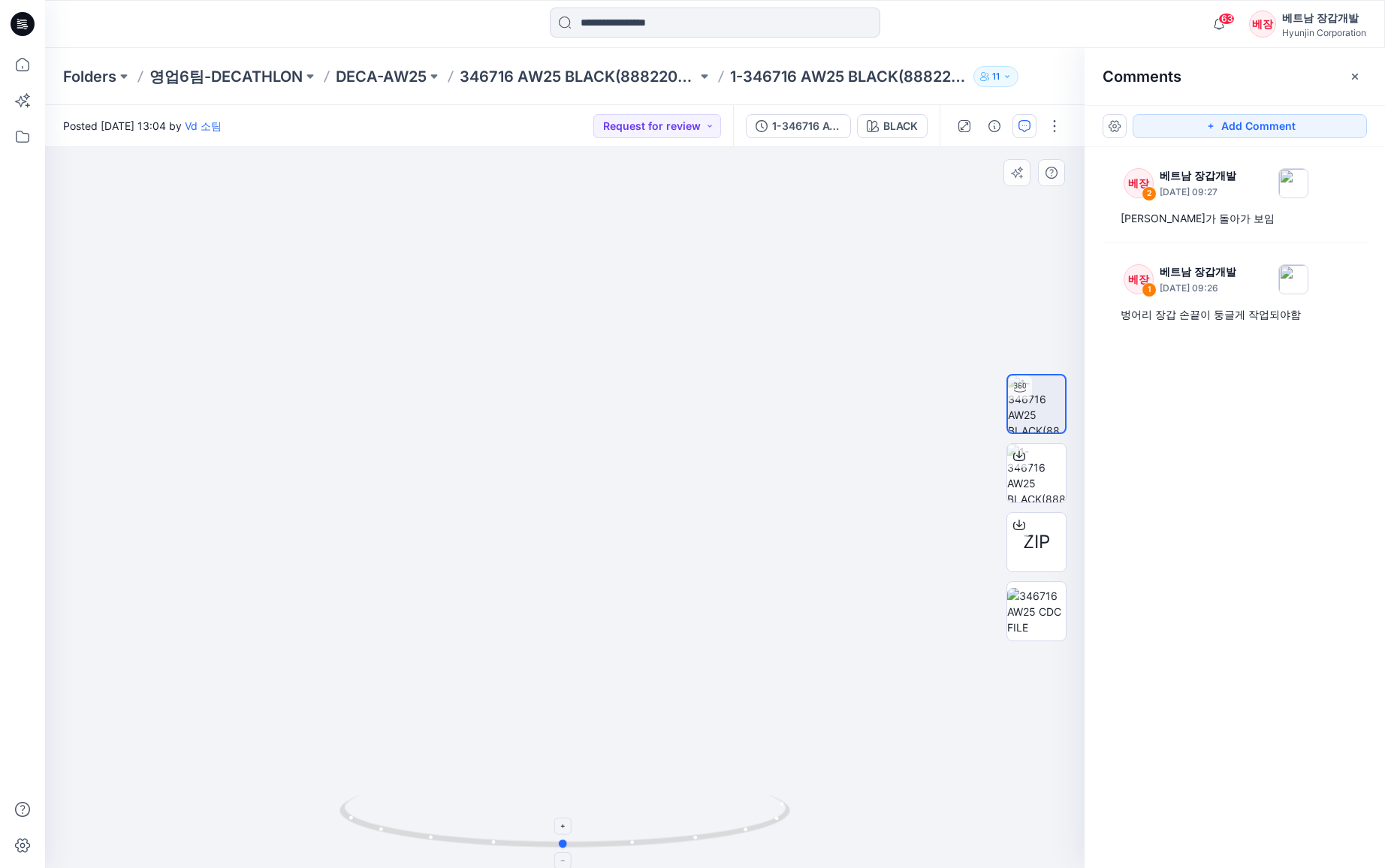
drag, startPoint x: 422, startPoint y: 834, endPoint x: 754, endPoint y: 840, distance: 332.1
click at [754, 812] on icon at bounding box center [567, 823] width 455 height 57
drag, startPoint x: 648, startPoint y: 337, endPoint x: 602, endPoint y: 728, distance: 393.7
click at [604, 734] on img at bounding box center [531, 485] width 1114 height 765
drag, startPoint x: 668, startPoint y: 844, endPoint x: 653, endPoint y: 848, distance: 15.5
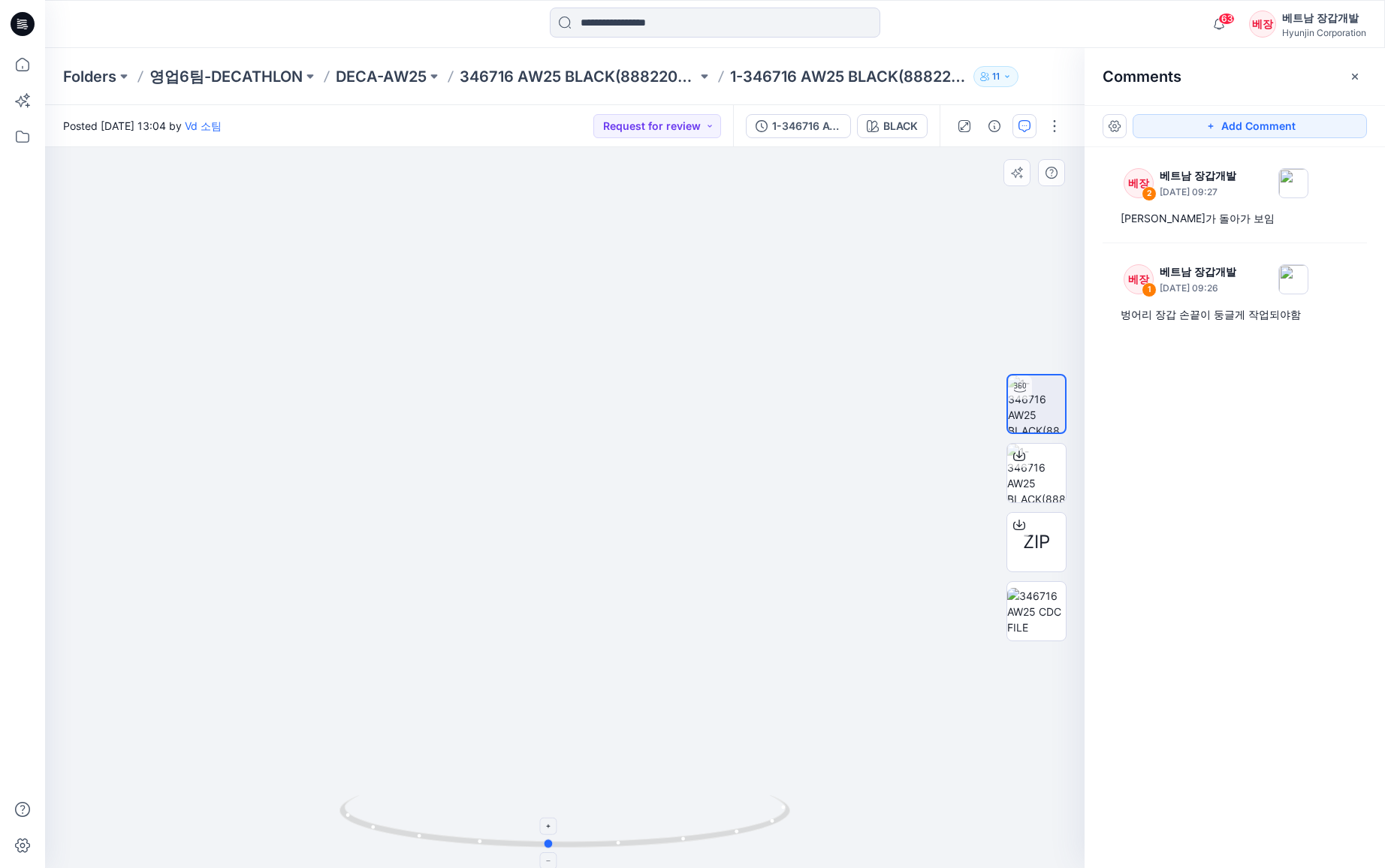
click at [653, 812] on icon at bounding box center [567, 823] width 455 height 57
